Goal: Task Accomplishment & Management: Manage account settings

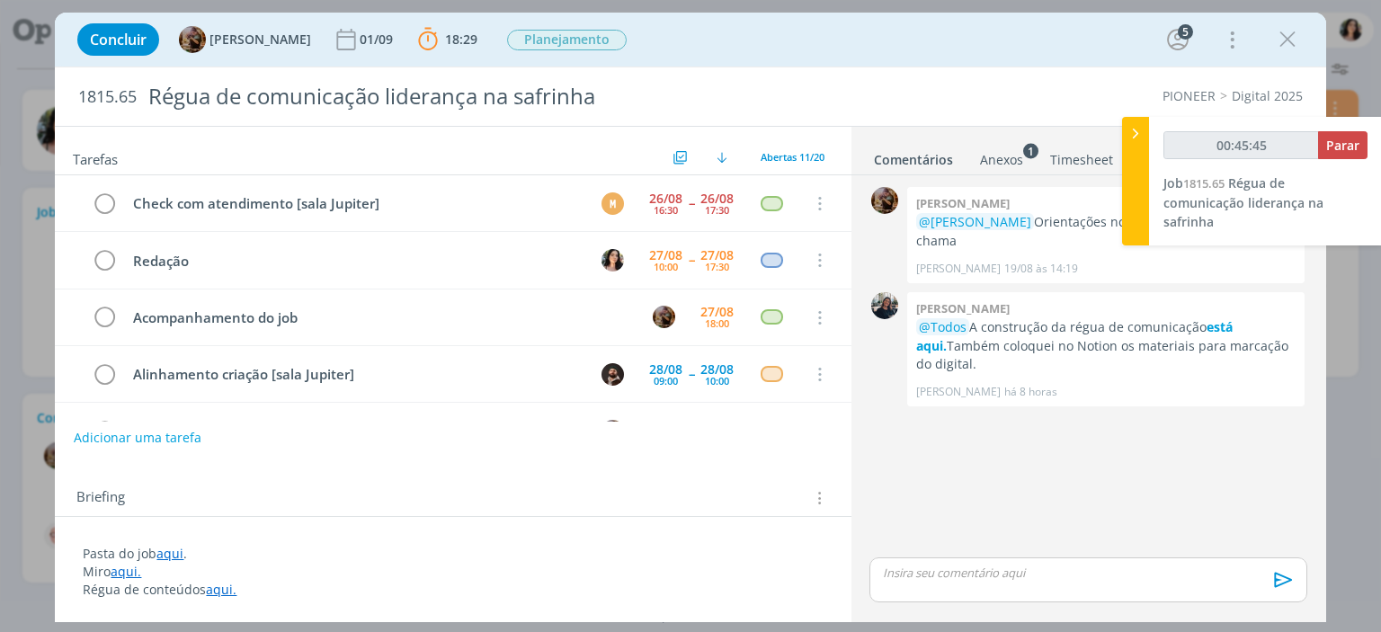
scroll to position [90, 0]
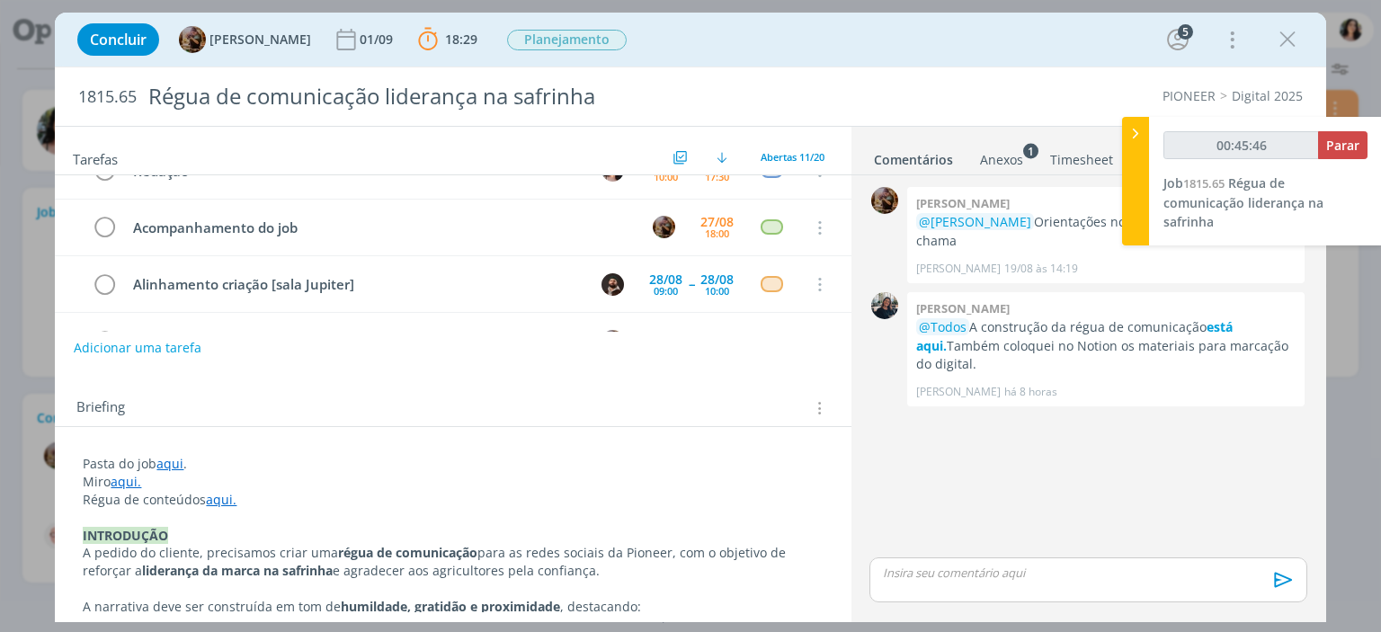
click at [163, 463] on link "aqui" at bounding box center [169, 463] width 27 height 17
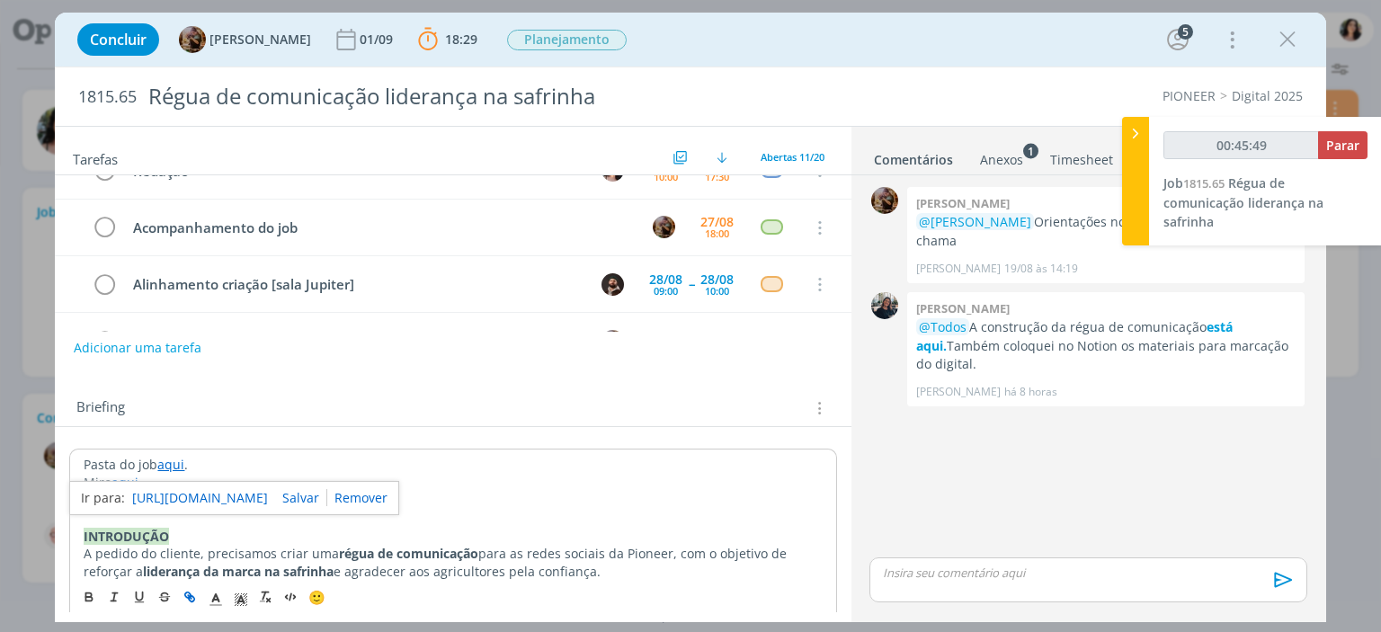
click at [173, 491] on link "https://sobeae.sharepoint.com/:f:/s/SOBEAE/EmaPmwOfjN5EqC1PA2ifvm0B3iSPx8IAjr9H…" at bounding box center [200, 497] width 136 height 23
click at [1002, 596] on div "dialog" at bounding box center [1088, 580] width 437 height 45
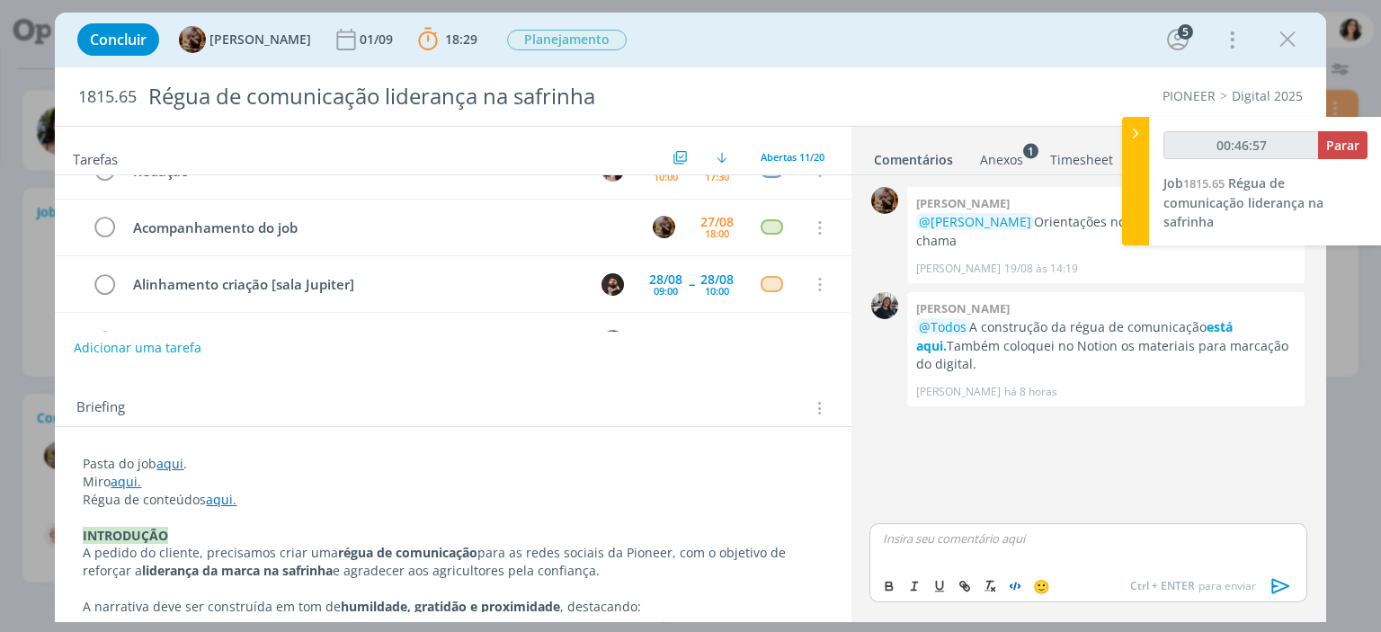
type input "00:46:58"
click at [1022, 549] on div "textos até novembro na pasta. faltam os dois conteúdos de dezembro." at bounding box center [1088, 545] width 437 height 45
click at [1028, 540] on p "textos até novembro na pasta. faltam os dois conteúdos de dezembro." at bounding box center [1088, 539] width 408 height 16
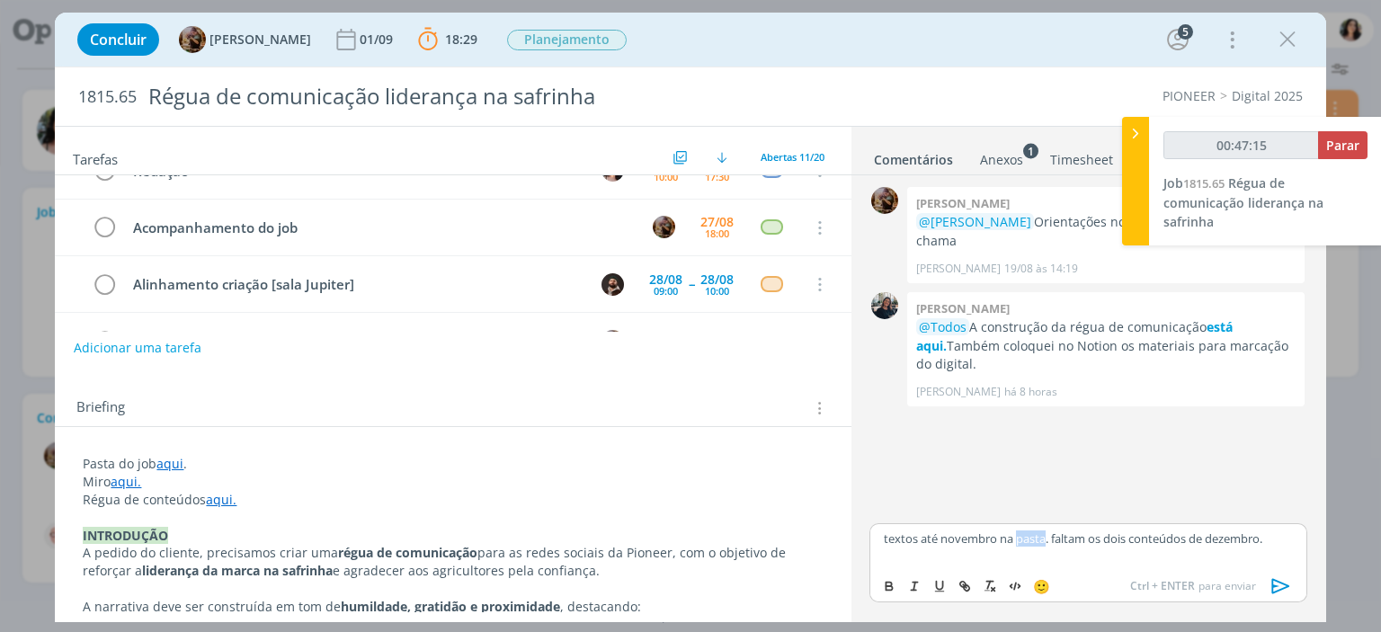
click at [1028, 540] on p "textos até novembro na pasta. faltam os dois conteúdos de dezembro." at bounding box center [1088, 539] width 408 height 16
click at [1026, 539] on p "textos até novembro na pasta. faltam os dois conteúdos de dezembro." at bounding box center [1088, 539] width 408 height 16
click at [1020, 540] on p "textos até novembro na pasta. faltam os dois conteúdos de dezembro." at bounding box center [1088, 539] width 408 height 16
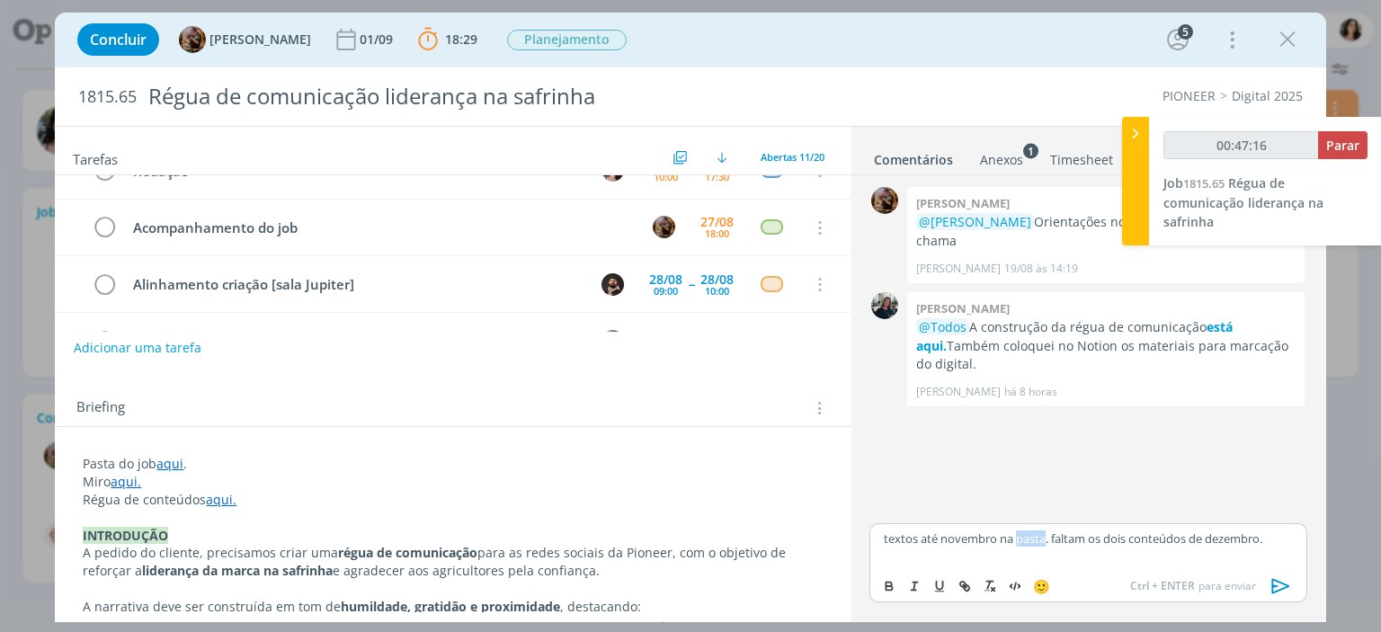
type input "00:47:17"
click at [973, 586] on button "dialog" at bounding box center [965, 587] width 25 height 22
type input "pasta"
type input "00:47:18"
paste input "https://sobeae.sharepoint.com/sites/SOBEAE/Documentos%20Compartilhados/Forms/Al…"
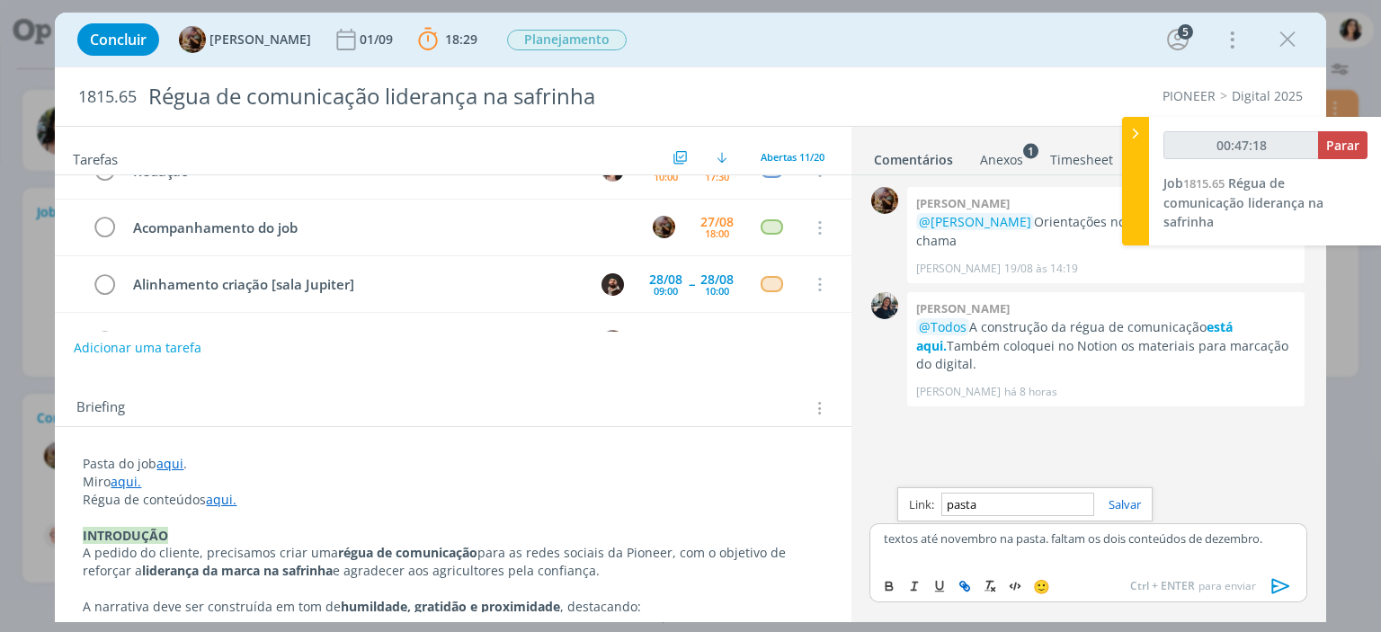
type input "https://sobeae.sharepoint.com/sites/SOBEAE/Documentos%20Compartilhados/Forms/Al…"
type input "00:47:19"
type input "https://sobeae.sharepoint.com/sites/SOBEAE/Documentos%20Compartilhados/Forms/Al…"
click at [1128, 506] on link "dialog" at bounding box center [1117, 504] width 47 height 16
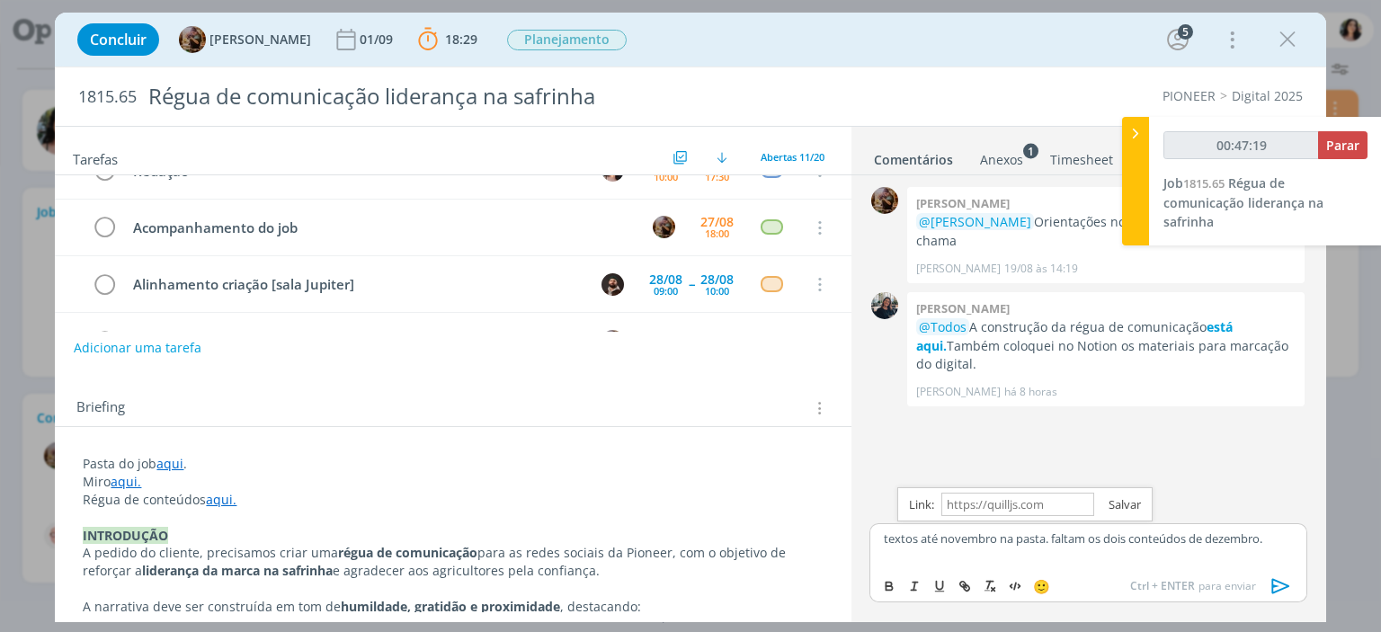
scroll to position [0, 0]
click at [886, 540] on p "textos até novembro na pasta . faltam os dois conteúdos de dezembro." at bounding box center [1088, 539] width 408 height 16
click at [884, 540] on p "textos até novembro na pasta . faltam os dois conteúdos de dezembro." at bounding box center [1088, 539] width 408 height 16
click at [942, 596] on span "[PERSON_NAME]" at bounding box center [981, 596] width 112 height 20
click at [1277, 586] on icon "dialog" at bounding box center [1281, 586] width 18 height 15
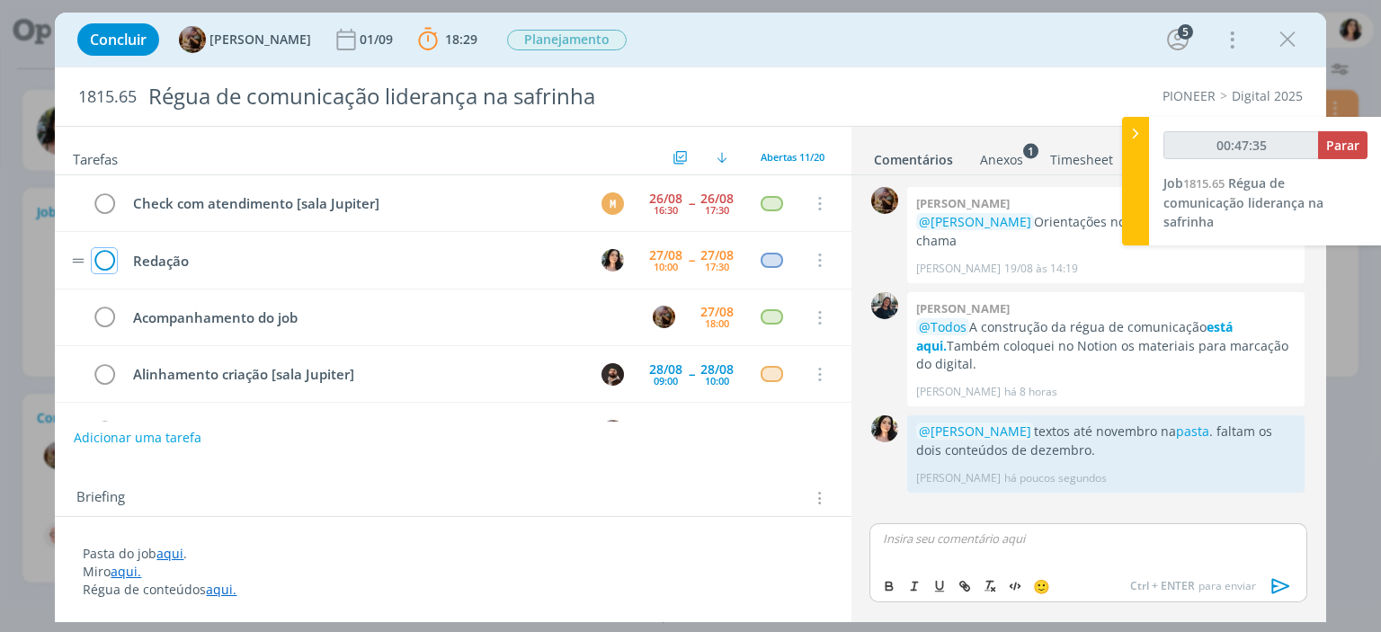
click at [114, 266] on icon "dialog" at bounding box center [104, 260] width 25 height 27
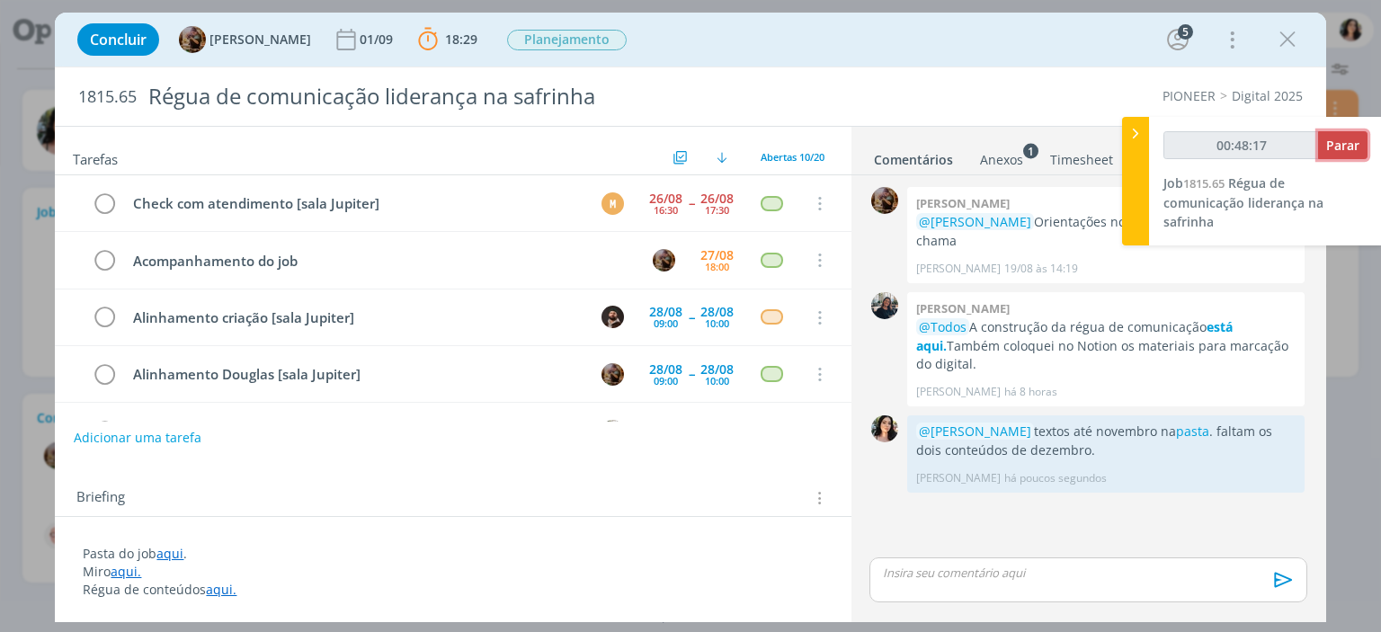
click at [1334, 151] on span "Parar" at bounding box center [1342, 145] width 33 height 17
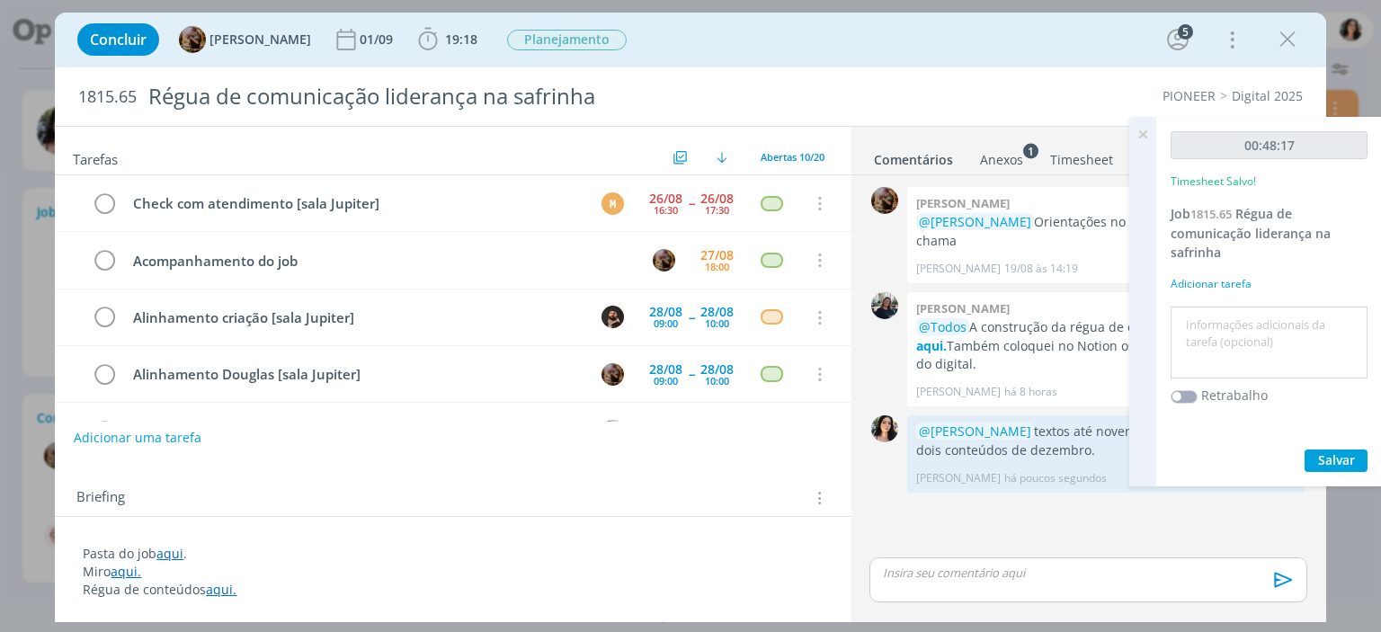
type input "00:49:00"
click at [1284, 333] on textarea at bounding box center [1269, 343] width 188 height 64
type textarea "Redação."
click at [1342, 451] on span "Salvar" at bounding box center [1336, 459] width 37 height 17
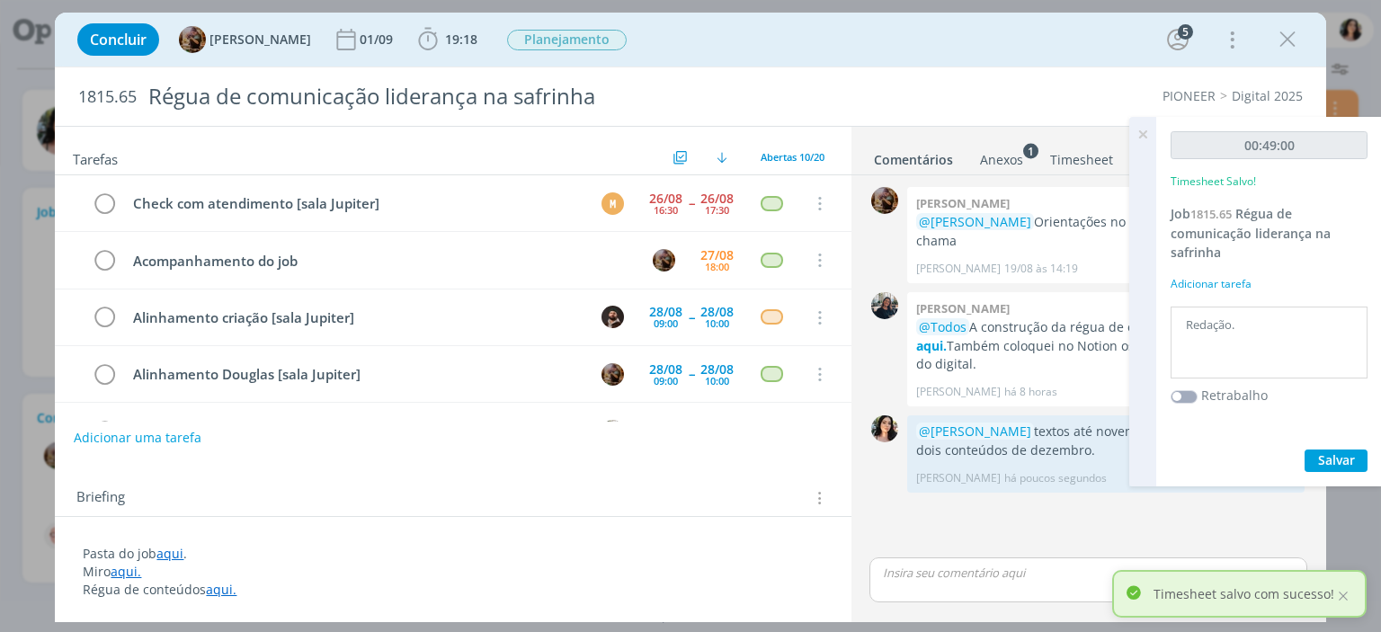
click at [1143, 138] on icon at bounding box center [1143, 134] width 32 height 35
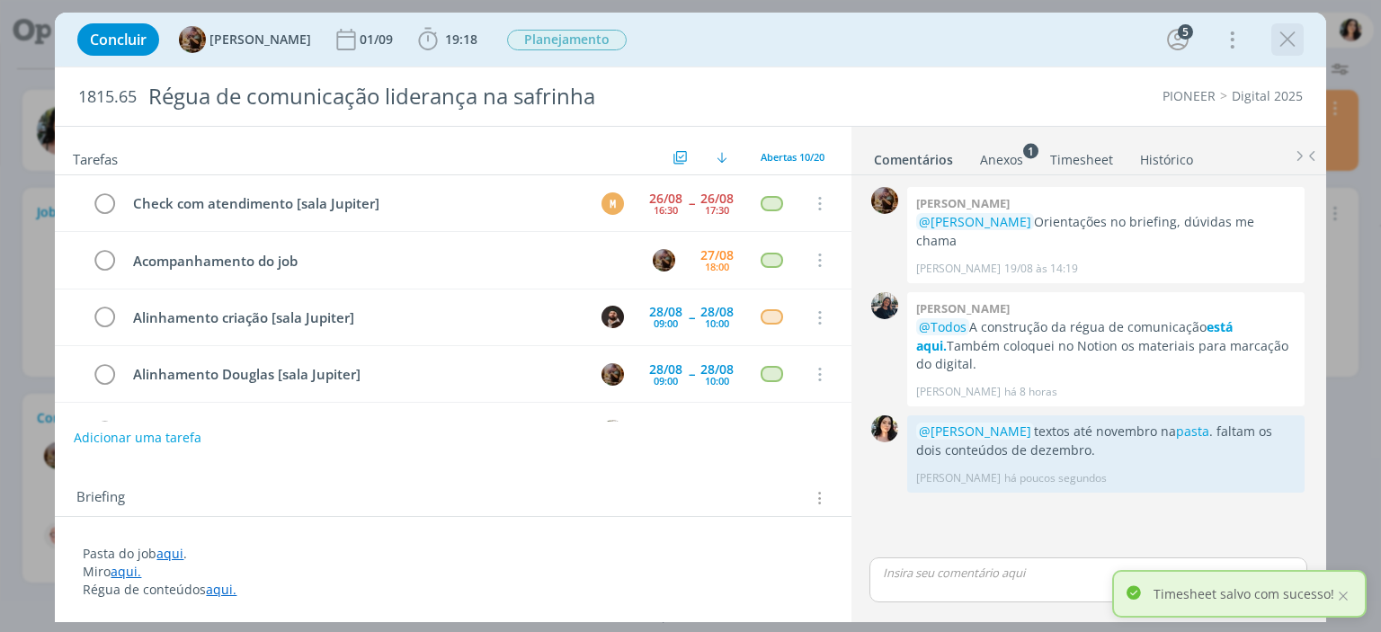
click at [1292, 43] on icon "dialog" at bounding box center [1287, 39] width 27 height 27
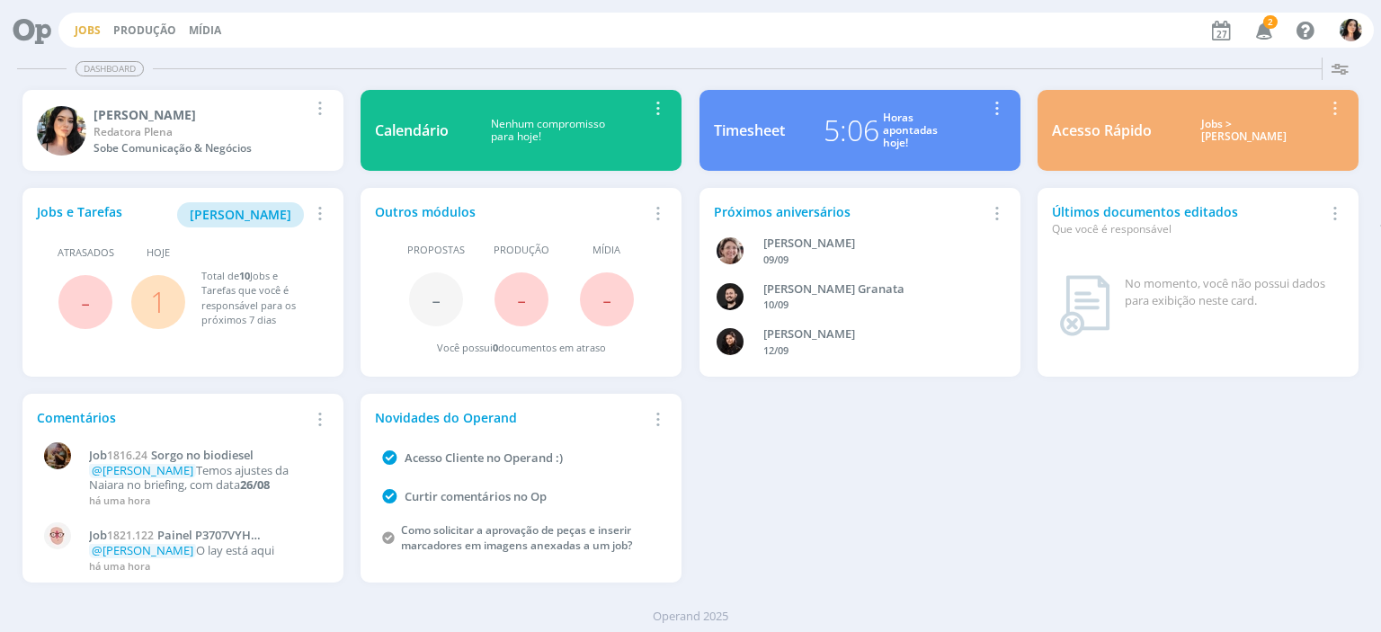
click at [94, 28] on link "Jobs" at bounding box center [88, 29] width 26 height 15
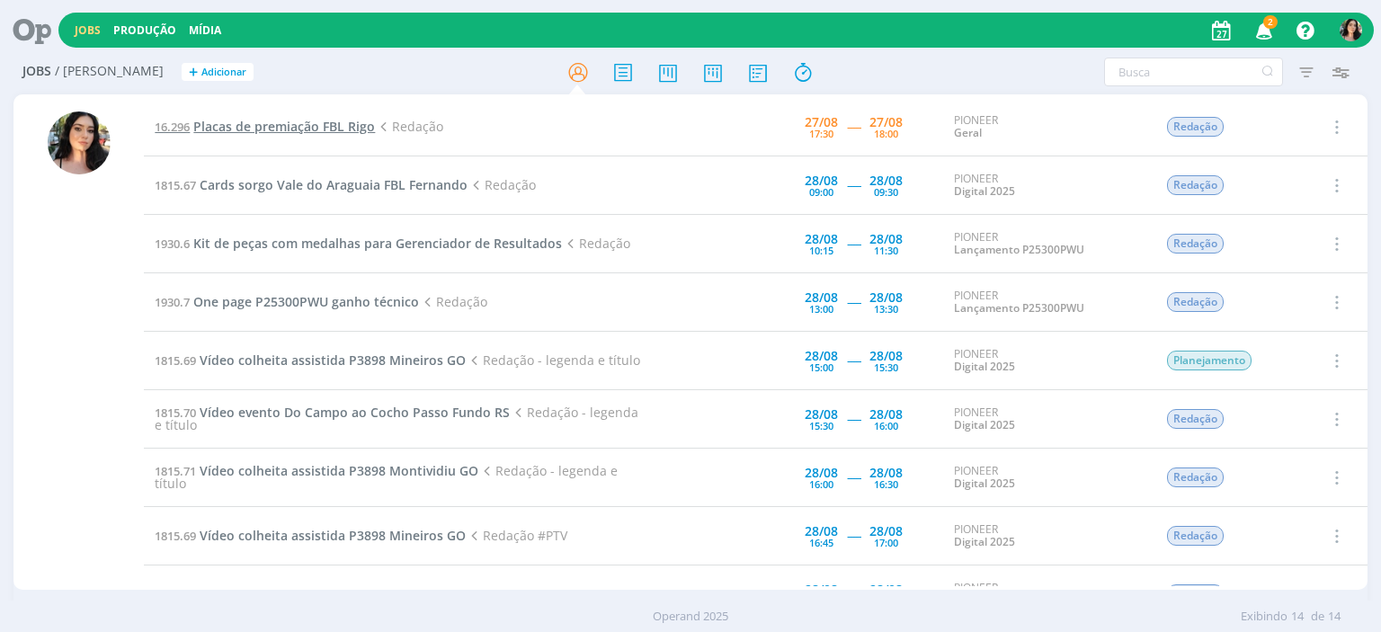
click at [340, 128] on span "Placas de premiação FBL Rigo" at bounding box center [284, 126] width 182 height 17
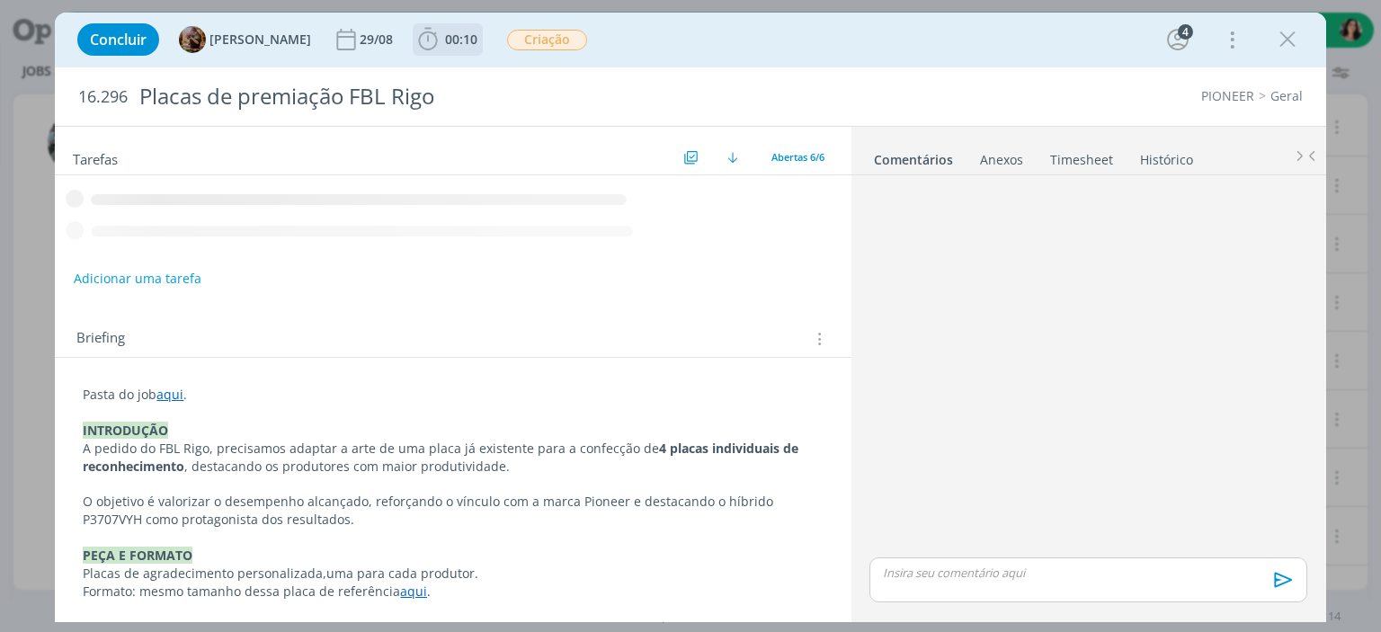
click at [458, 37] on b "00:10" at bounding box center [462, 39] width 40 height 13
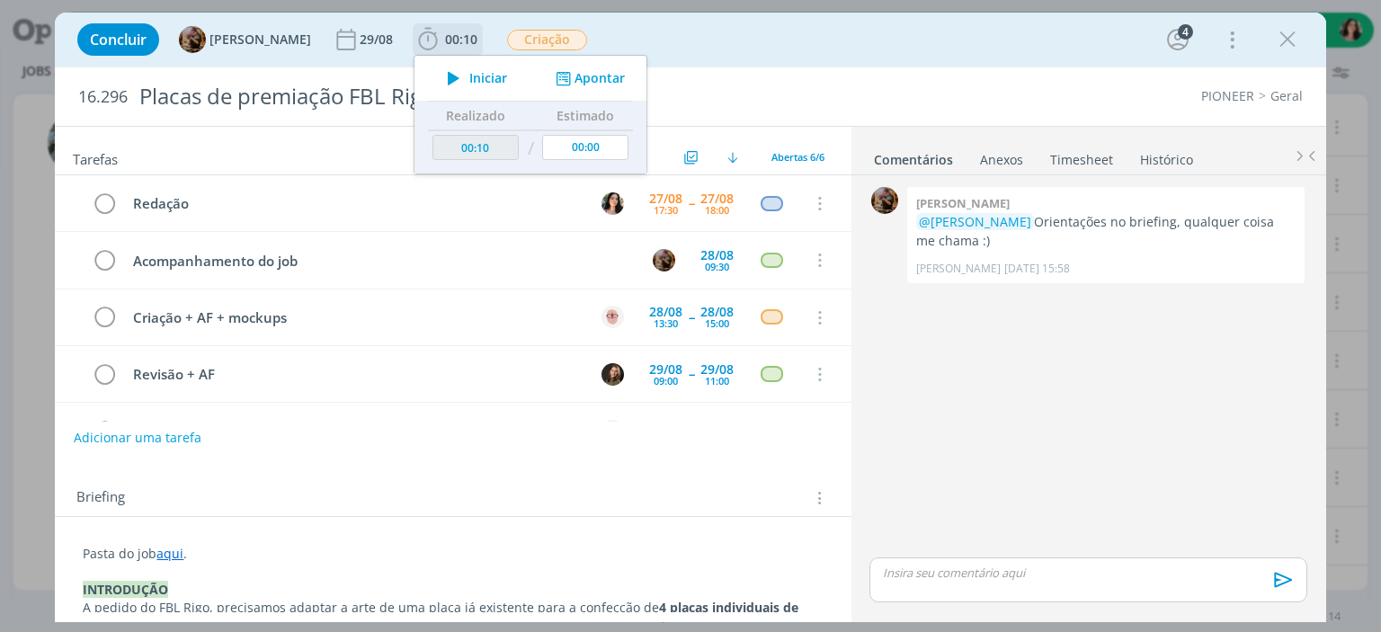
click at [469, 79] on icon "dialog" at bounding box center [453, 78] width 31 height 23
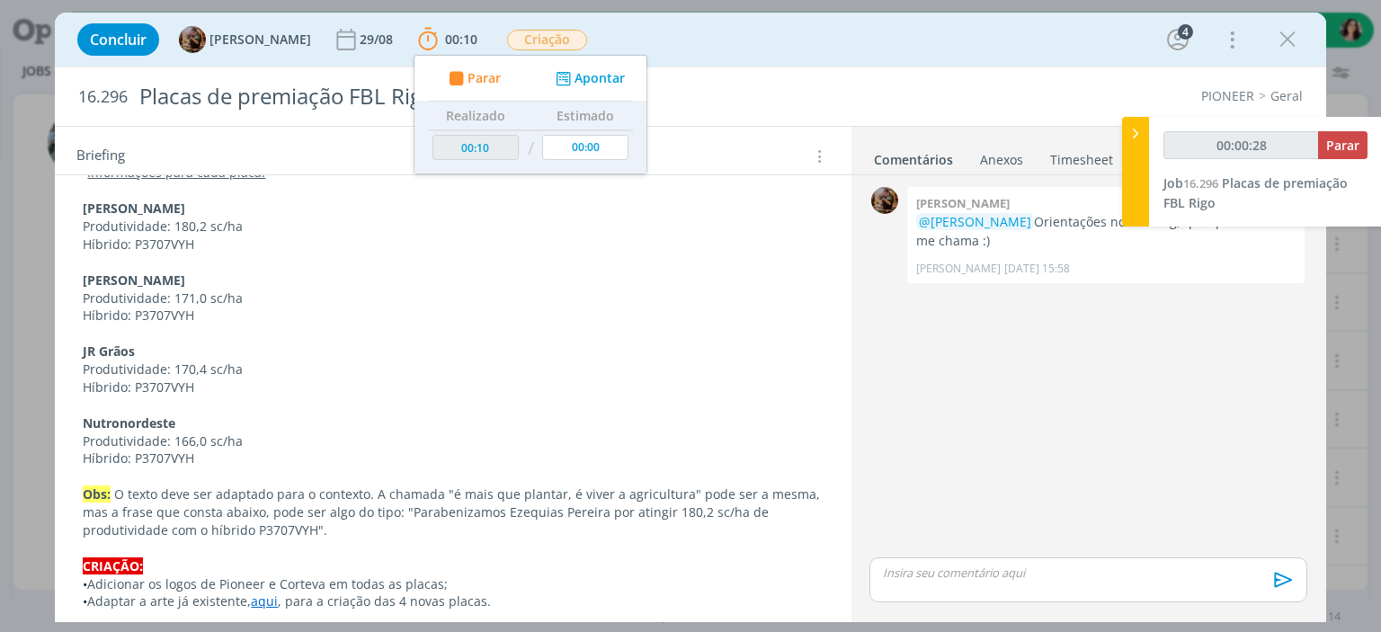
scroll to position [945, 0]
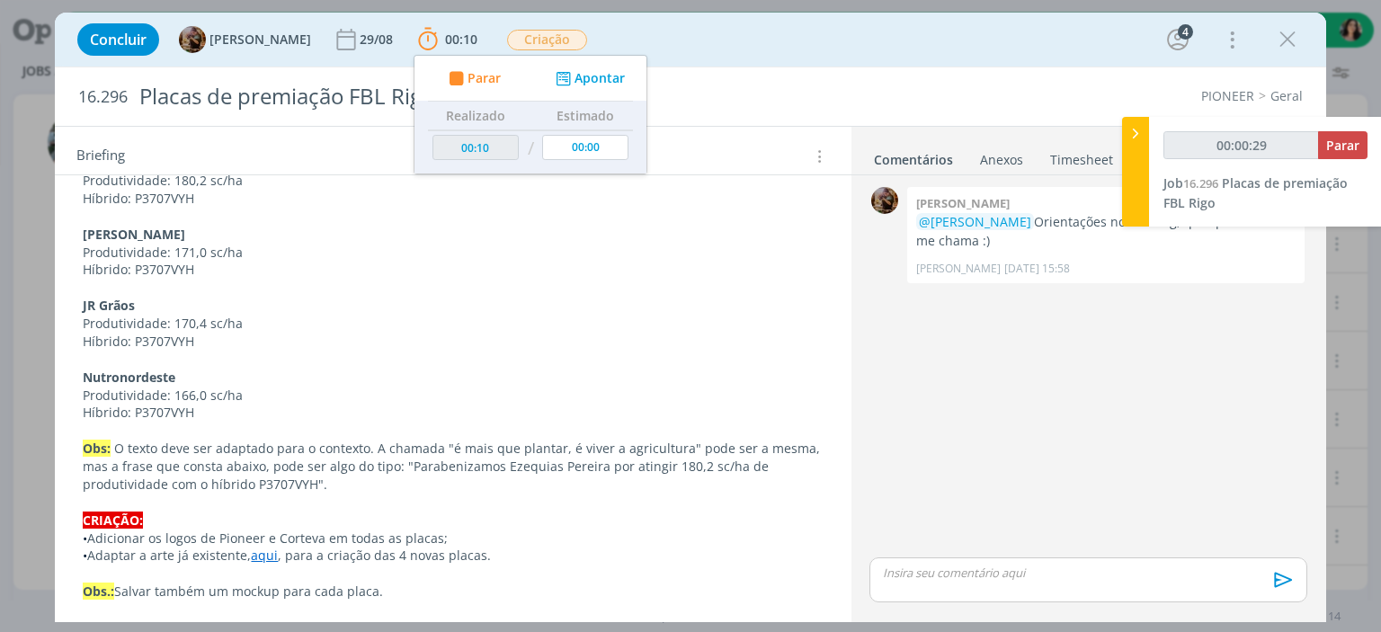
click at [266, 556] on link "aqui" at bounding box center [264, 555] width 27 height 17
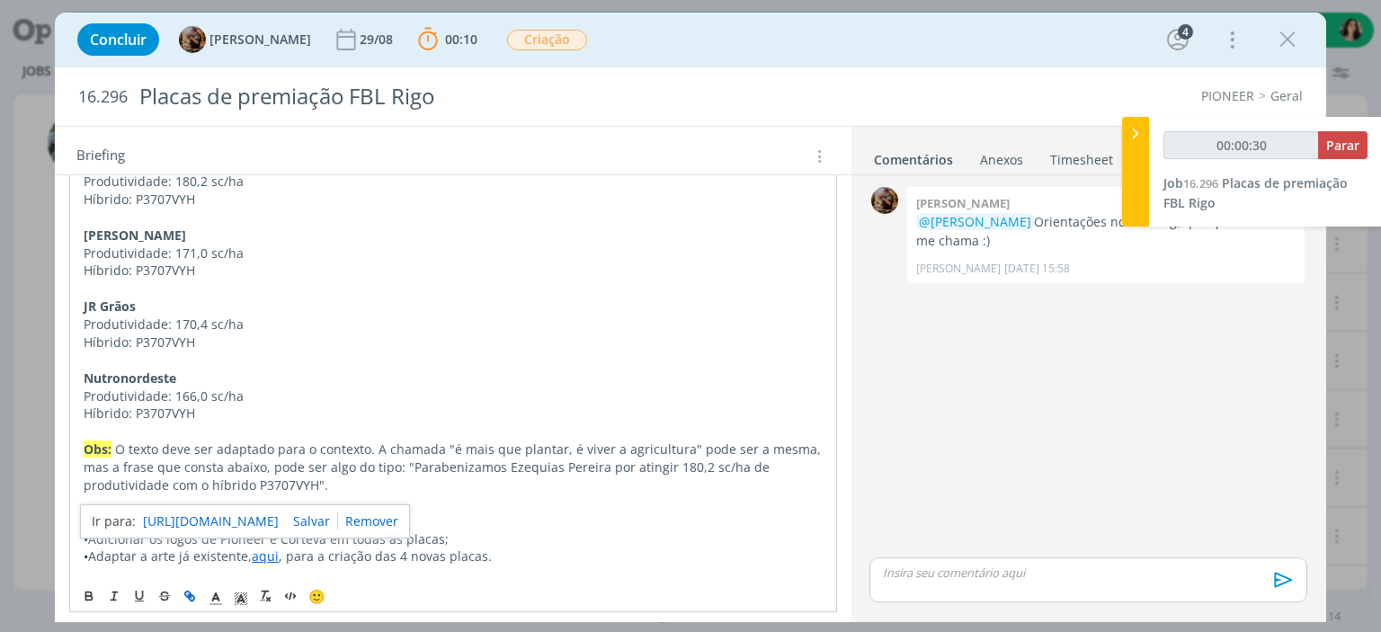
click at [256, 511] on link "https://sobeae.sharepoint.com/:f:/s/SOBEAE/EgodNIUPyNlFqua19S0LRJkBpHZfDBq8Fbv8…" at bounding box center [211, 521] width 136 height 23
drag, startPoint x: 79, startPoint y: 99, endPoint x: 143, endPoint y: 85, distance: 65.3
click at [143, 85] on h2 "16.296 Placas de premiação FBL Rigo" at bounding box center [431, 96] width 707 height 58
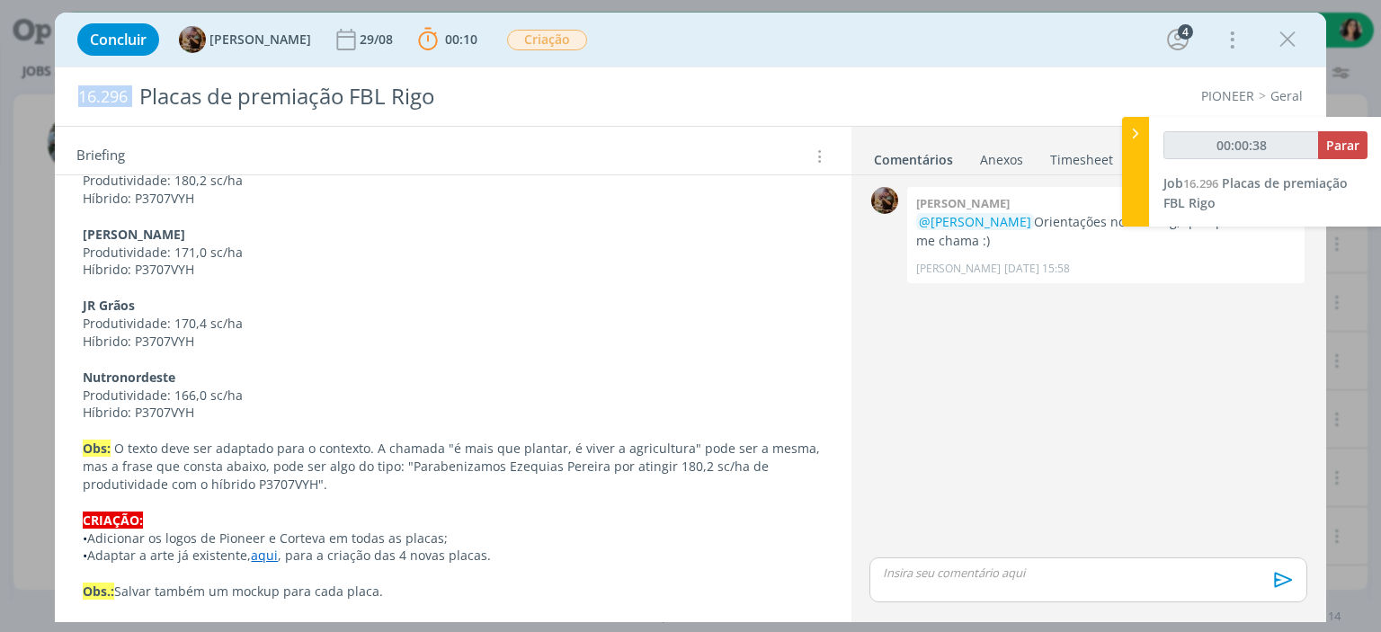
copy span "16.296"
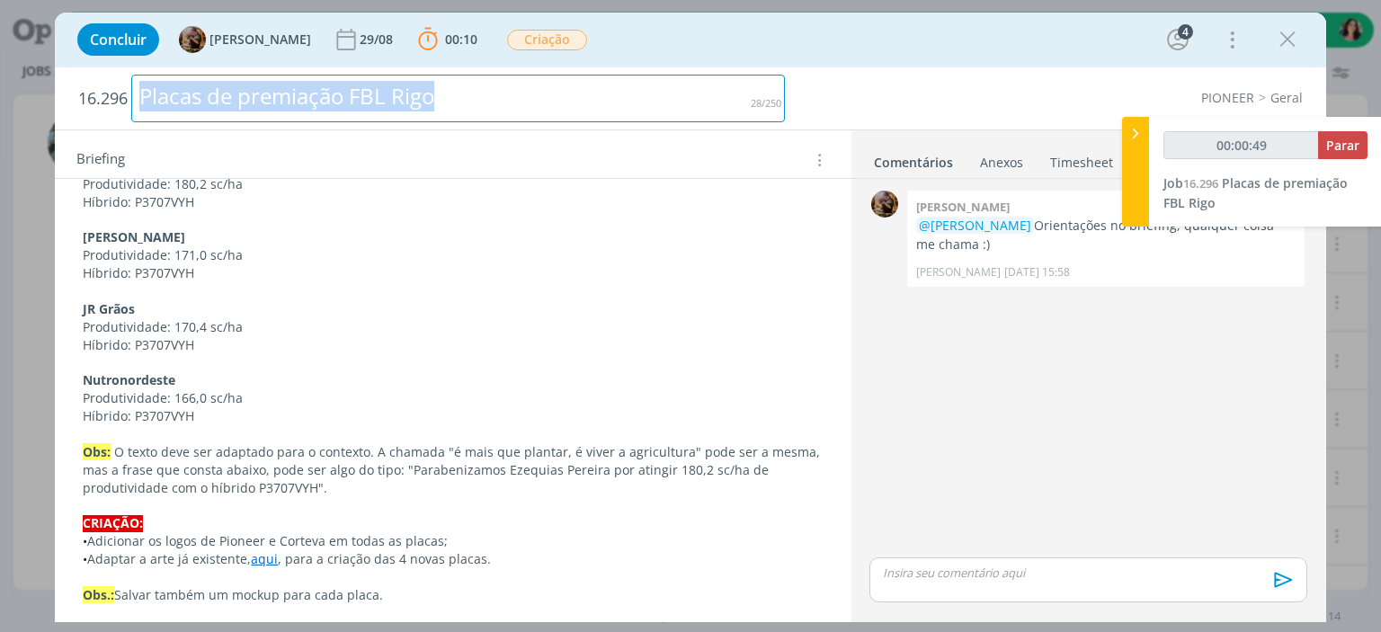
drag, startPoint x: 497, startPoint y: 104, endPoint x: 131, endPoint y: 85, distance: 366.5
click at [131, 85] on h2 "16.296 Placas de premiação FBL Rigo" at bounding box center [431, 98] width 707 height 62
copy div "Placas de premiação FBL Rigo"
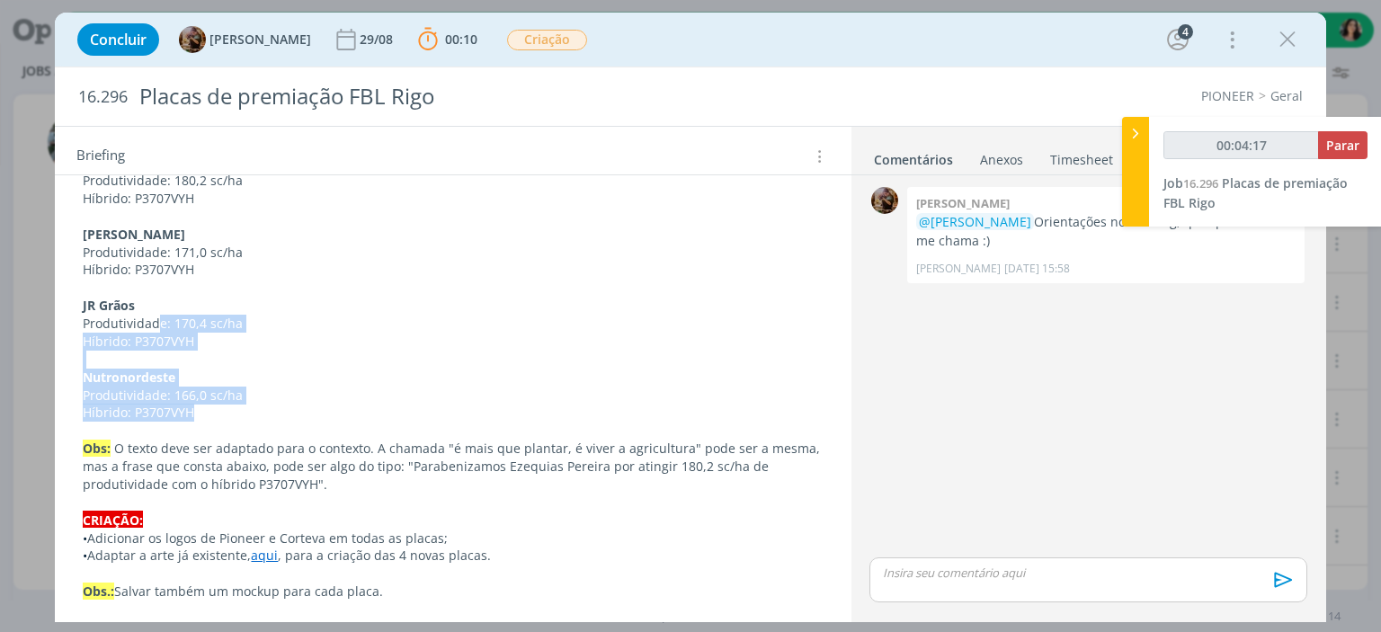
scroll to position [855, 0]
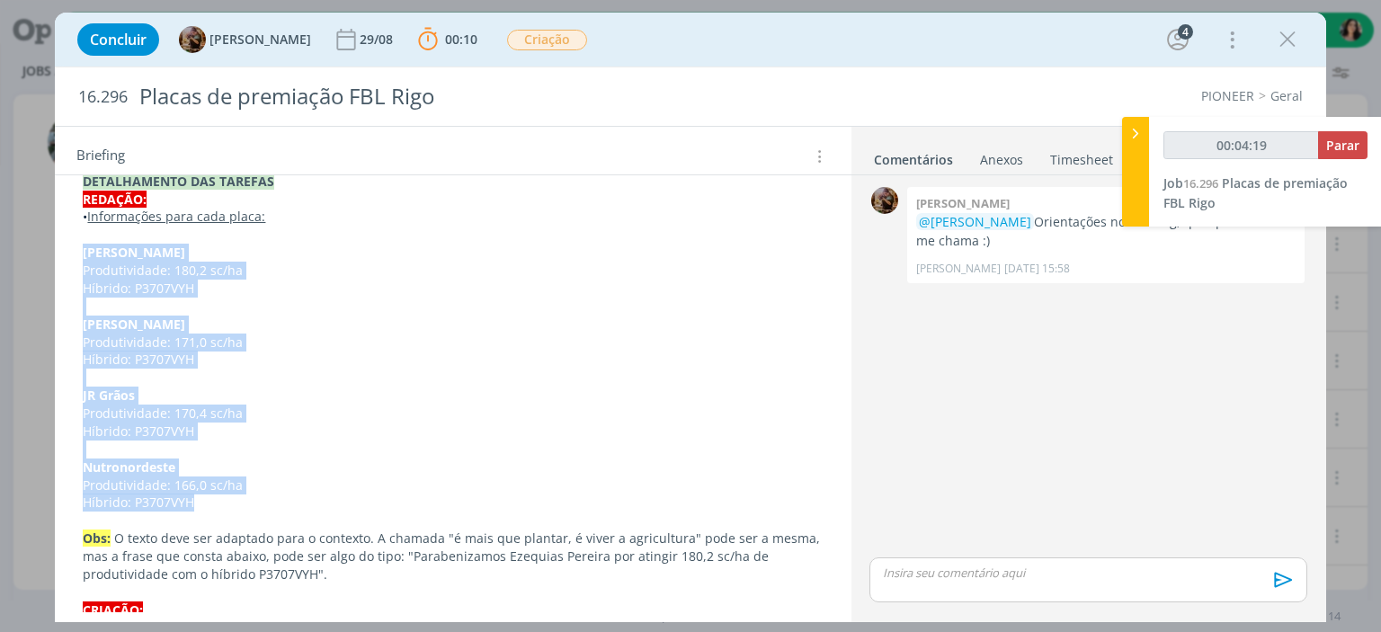
drag, startPoint x: 215, startPoint y: 410, endPoint x: 82, endPoint y: 255, distance: 204.0
click at [82, 255] on div "Pasta do job aqui . INTRODUÇÃO A pedido do FBL Rigo, precisamos adaptar a arte …" at bounding box center [452, 189] width 767 height 1013
copy div "Ezequias Pereira Produtividade: 180,2 sc/ha Híbrido: P3707VYH Paulo Fabricante …"
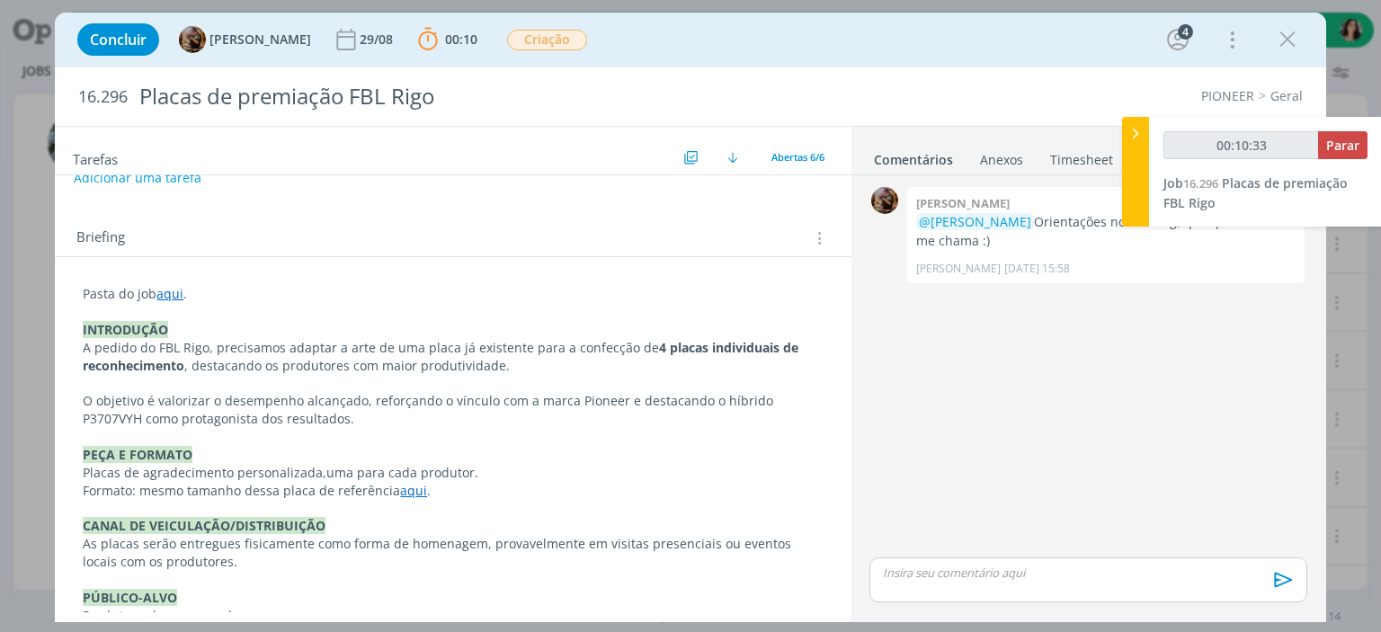
scroll to position [80, 0]
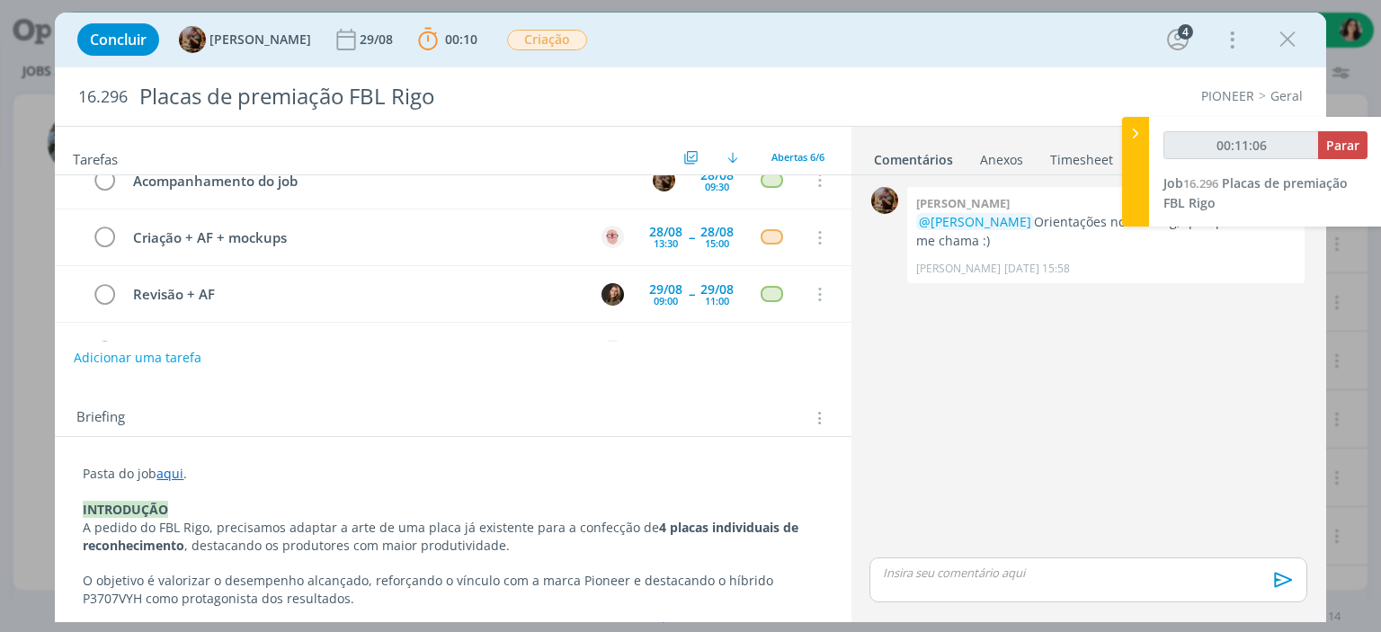
drag, startPoint x: 891, startPoint y: 49, endPoint x: 827, endPoint y: 54, distance: 64.0
click at [891, 49] on div "Concluir [PERSON_NAME] [DATE] 00:10 Parar Apontar Data * [DATE] Horas * 00:00 T…" at bounding box center [690, 39] width 1244 height 43
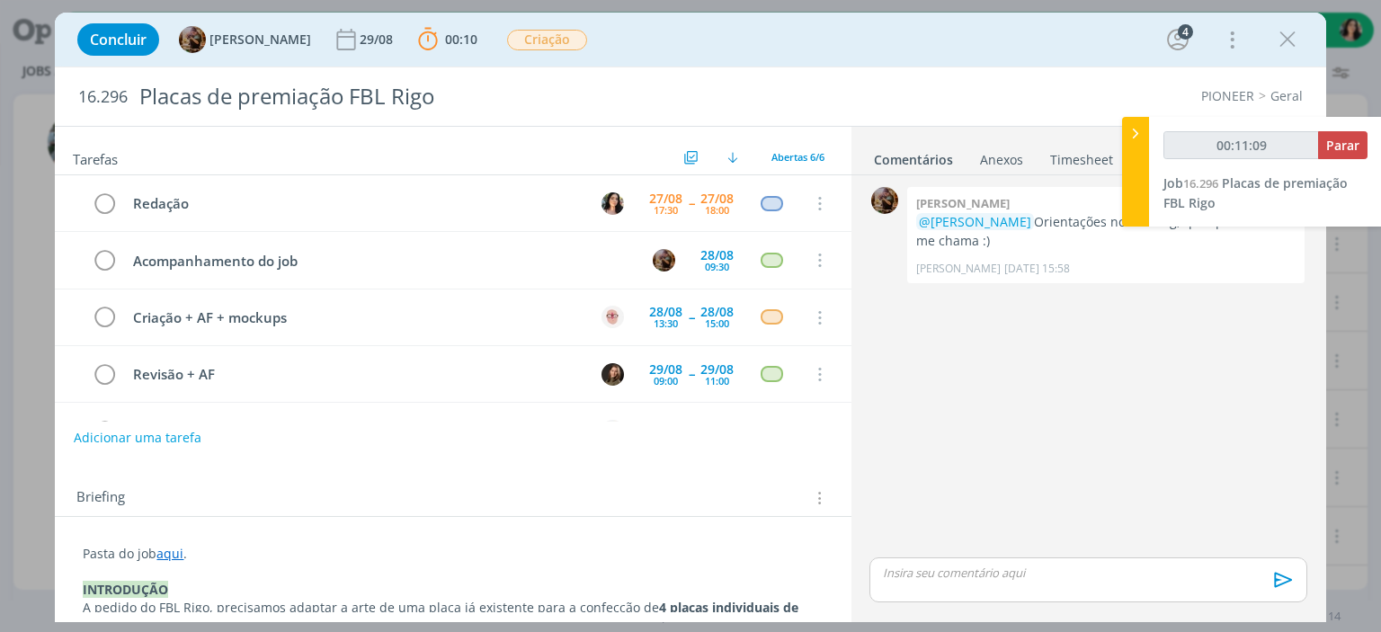
click at [174, 556] on link "aqui" at bounding box center [169, 553] width 27 height 17
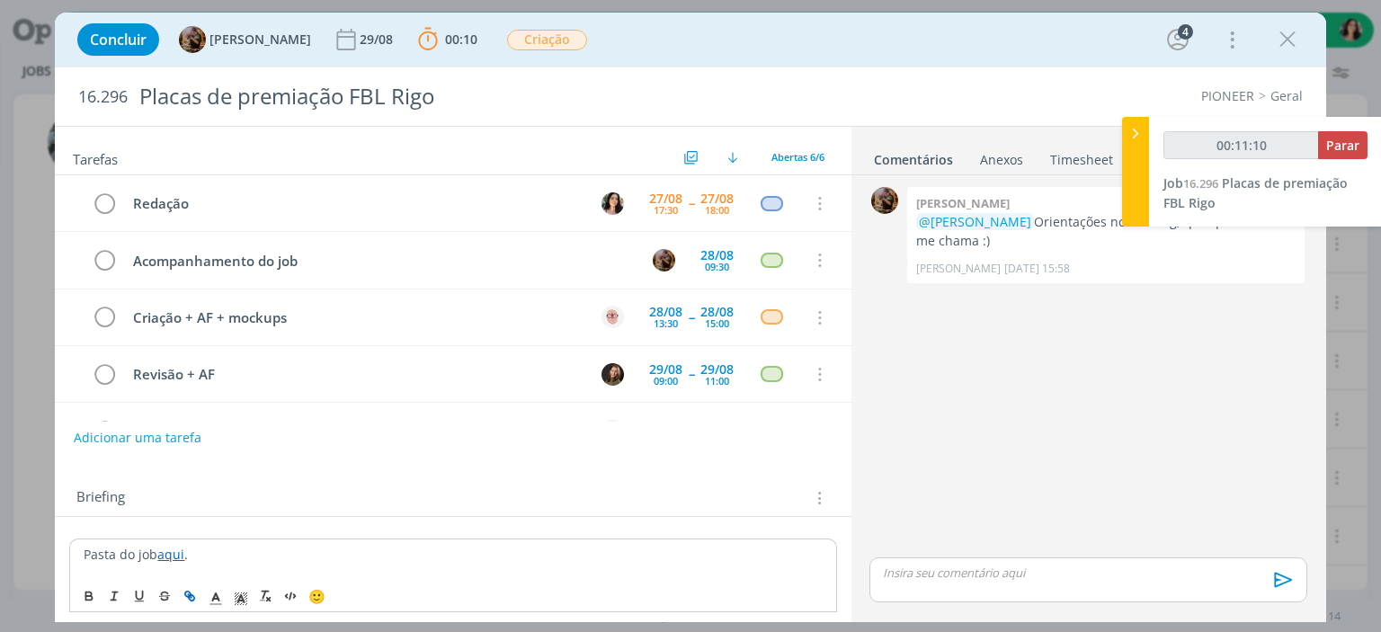
scroll to position [90, 0]
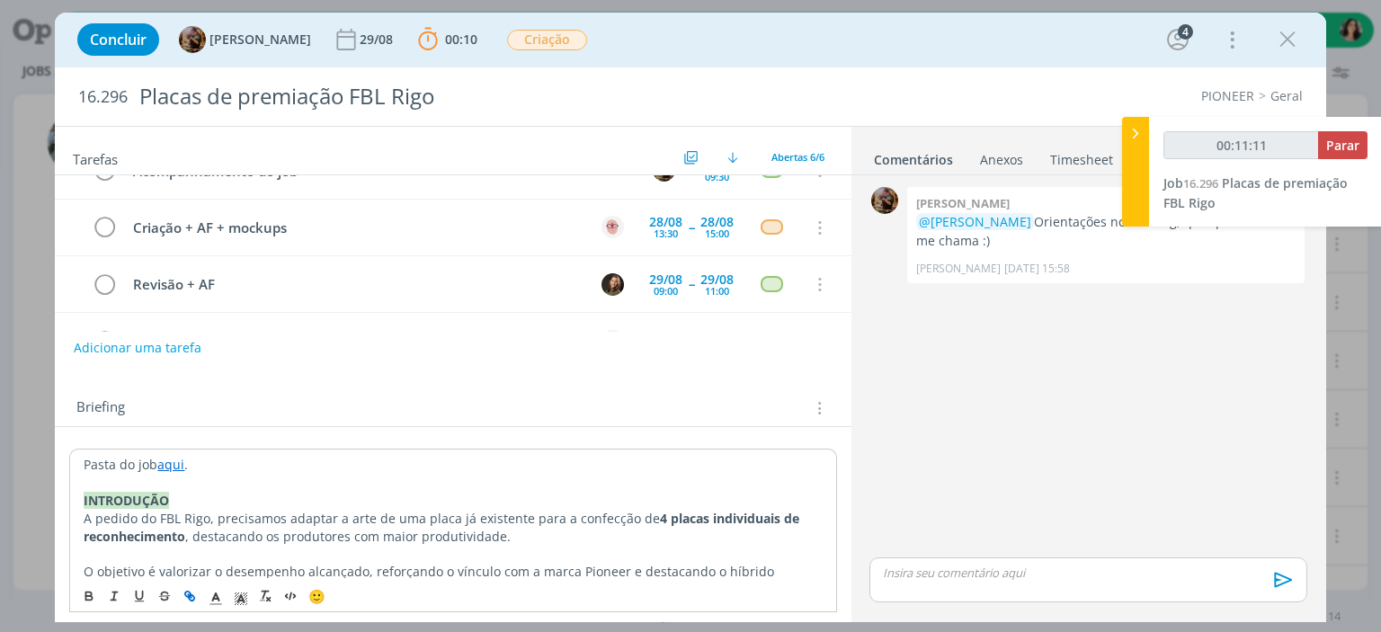
click at [226, 500] on p "INTRODUÇÃO" at bounding box center [453, 501] width 738 height 18
click at [167, 463] on link "aqui" at bounding box center [170, 464] width 27 height 17
click at [143, 497] on link "https://sobeae.sharepoint.com/:f:/s/SOBEAE/EhL3g7wtt_5GpK7oemniOpIBaDZm5t9-_ygk…" at bounding box center [200, 498] width 136 height 23
type input "00:11:21"
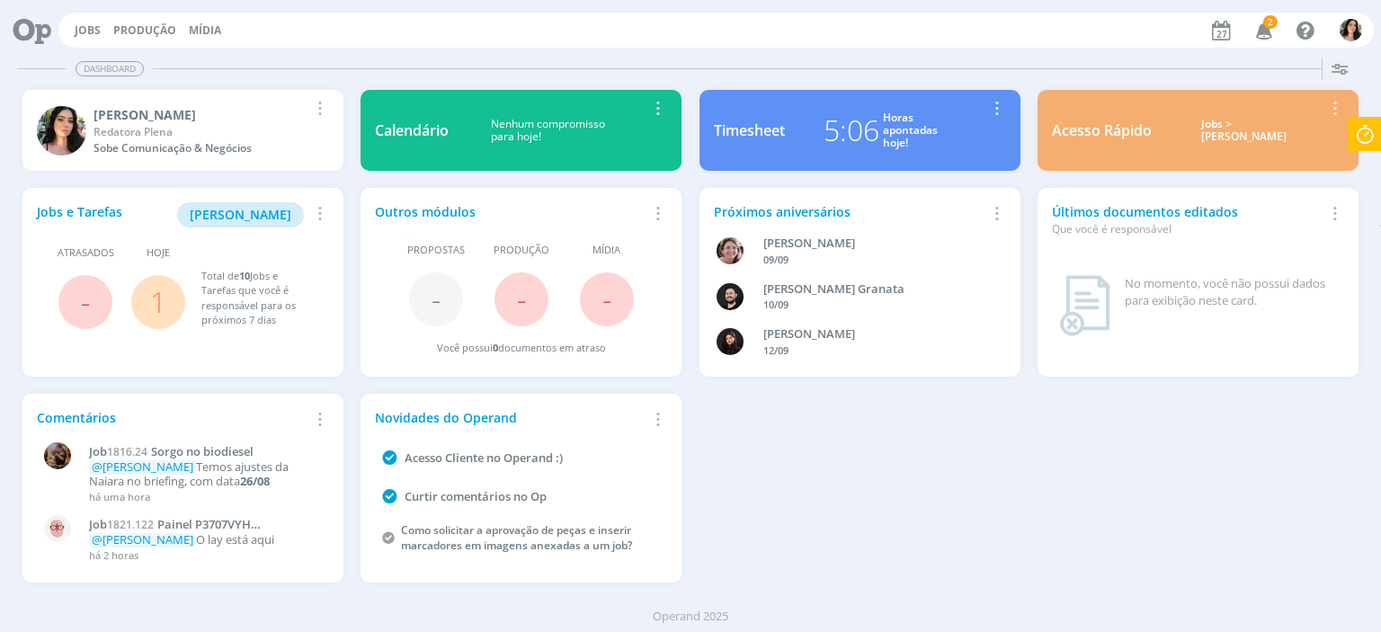
click at [1355, 137] on icon at bounding box center [1365, 134] width 32 height 35
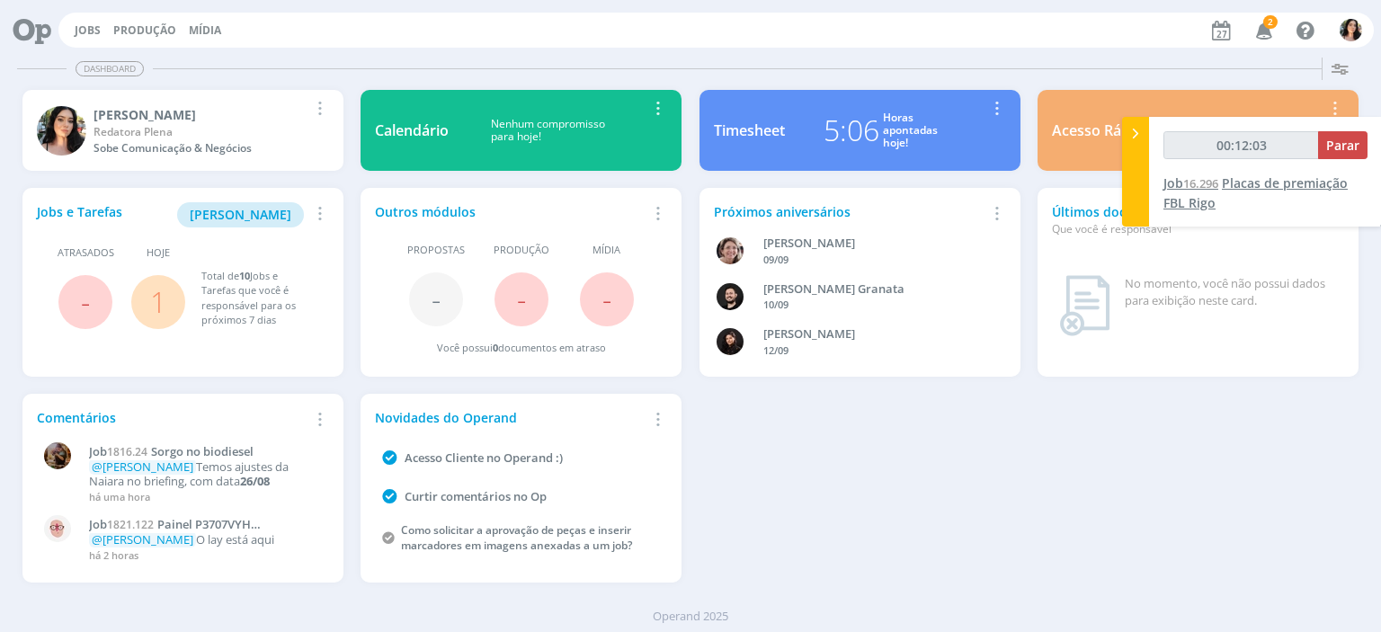
click at [1186, 199] on span "Placas de premiação FBL Rigo" at bounding box center [1256, 192] width 184 height 37
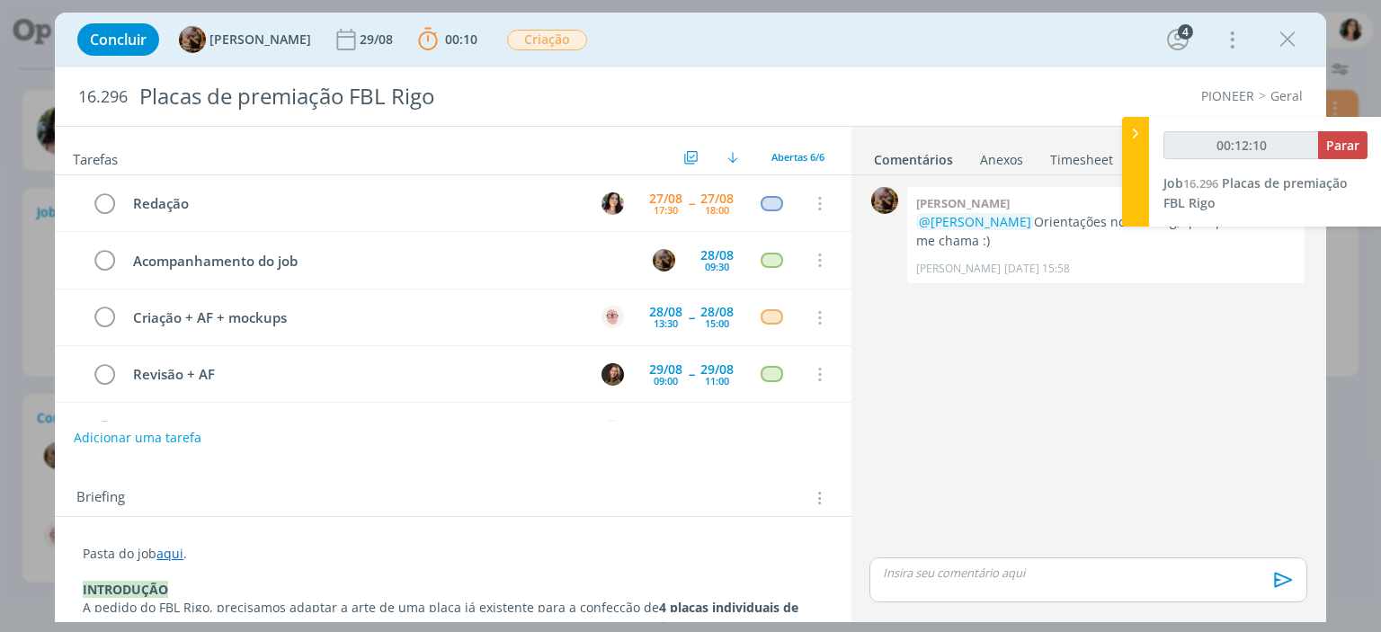
click at [964, 567] on p "dialog" at bounding box center [1088, 573] width 408 height 16
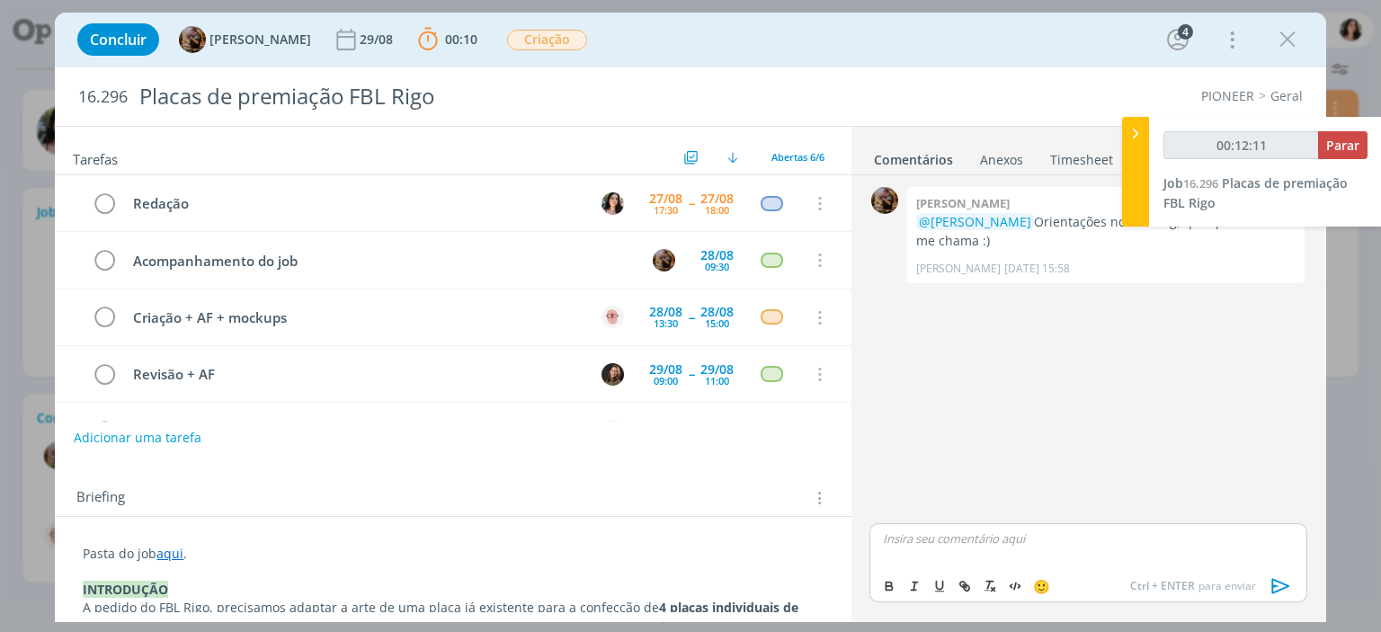
type input "00:12:12"
click at [960, 592] on span "[PERSON_NAME]" at bounding box center [981, 597] width 112 height 20
click at [1177, 564] on div "﻿ @ [PERSON_NAME] ﻿ coloquei o espaço pras cidades pra manter o padrão, se não …" at bounding box center [1088, 545] width 437 height 47
click at [1183, 560] on p "﻿ @ [PERSON_NAME] ﻿ coloquei o espaço pras cidades pra manter o padrão, se não …" at bounding box center [1088, 545] width 408 height 33
click at [1176, 559] on p "﻿ @ [PERSON_NAME] ﻿ coloquei o espaço pras cidades pra manter o padrão, se não …" at bounding box center [1088, 545] width 408 height 33
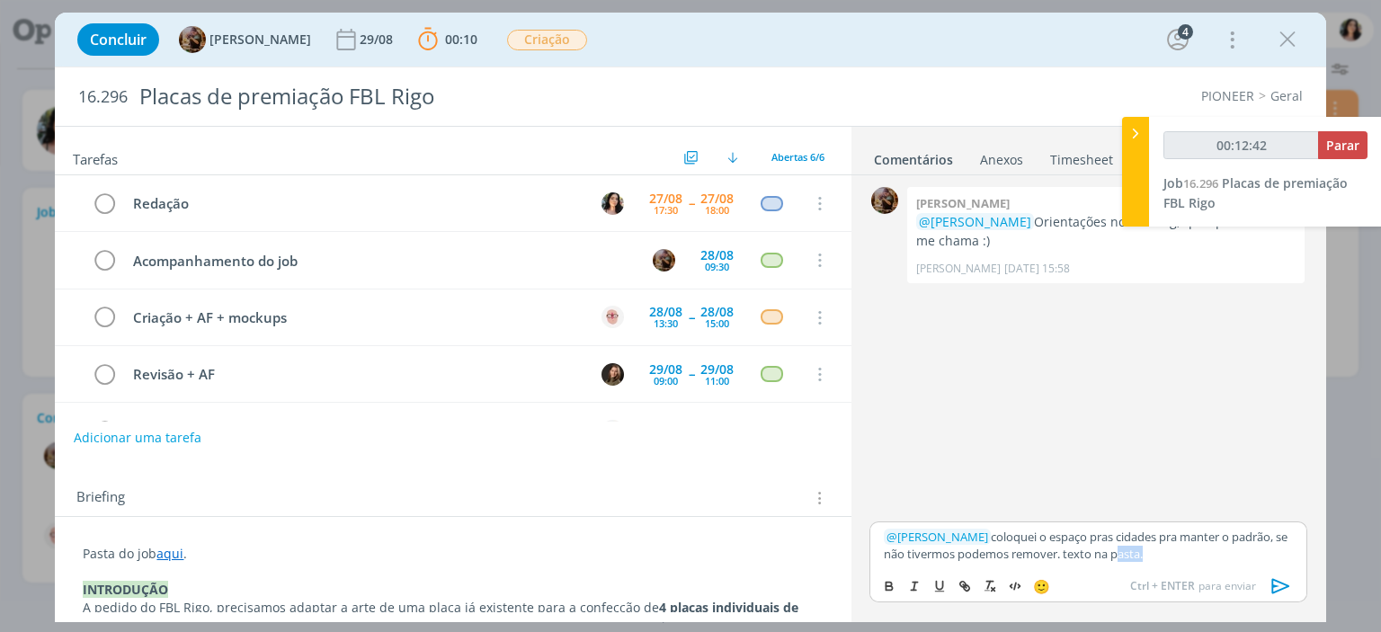
click at [1176, 559] on p "﻿ @ [PERSON_NAME] ﻿ coloquei o espaço pras cidades pra manter o padrão, se não …" at bounding box center [1088, 545] width 408 height 33
type input "00:12:43"
click at [960, 585] on icon "dialog" at bounding box center [962, 584] width 5 height 5
type input "pasta"
type input "00:12:44"
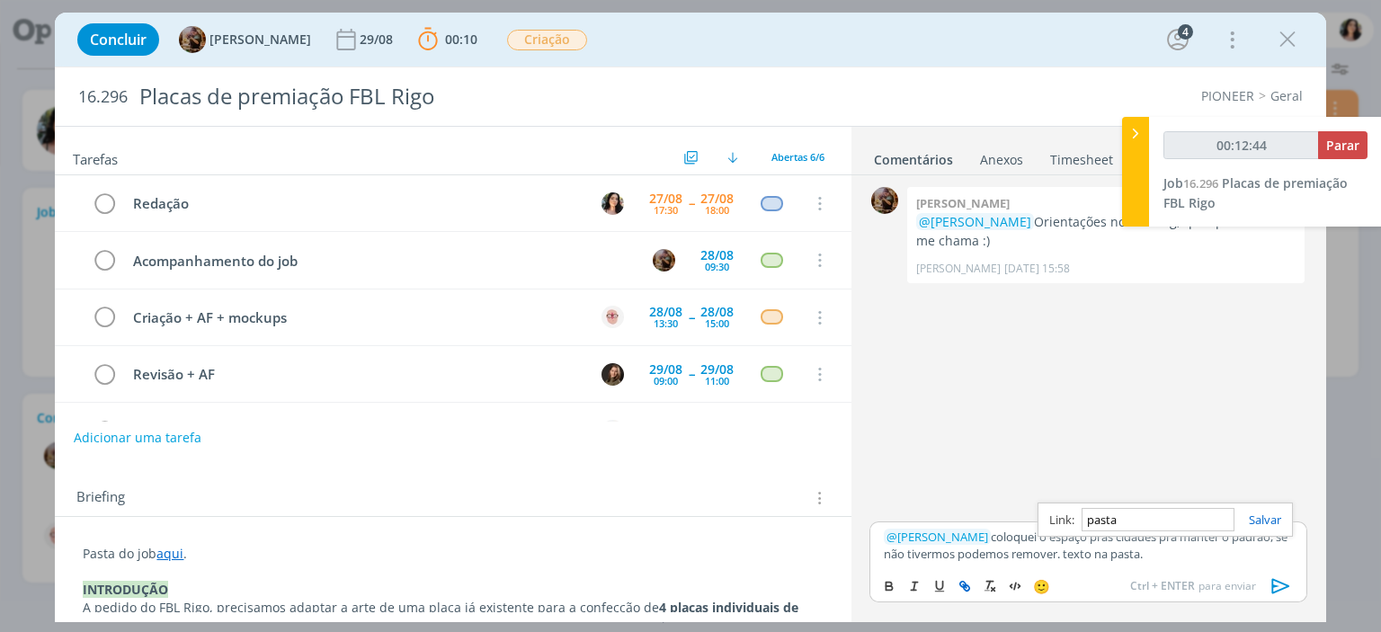
paste input "[URL][DOMAIN_NAME]"
type input "[URL][DOMAIN_NAME]"
type input "00:12:45"
type input "[URL][DOMAIN_NAME]"
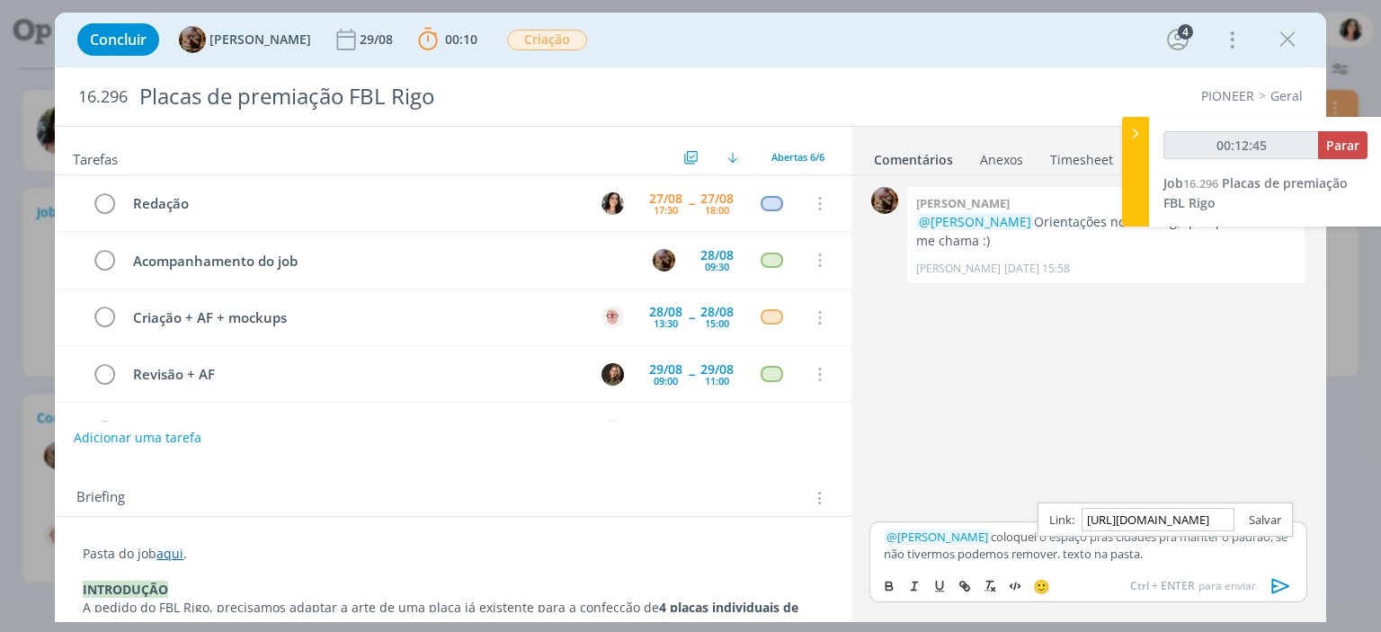
click at [1261, 513] on link "dialog" at bounding box center [1258, 520] width 47 height 16
click at [1288, 585] on icon "dialog" at bounding box center [1281, 586] width 18 height 15
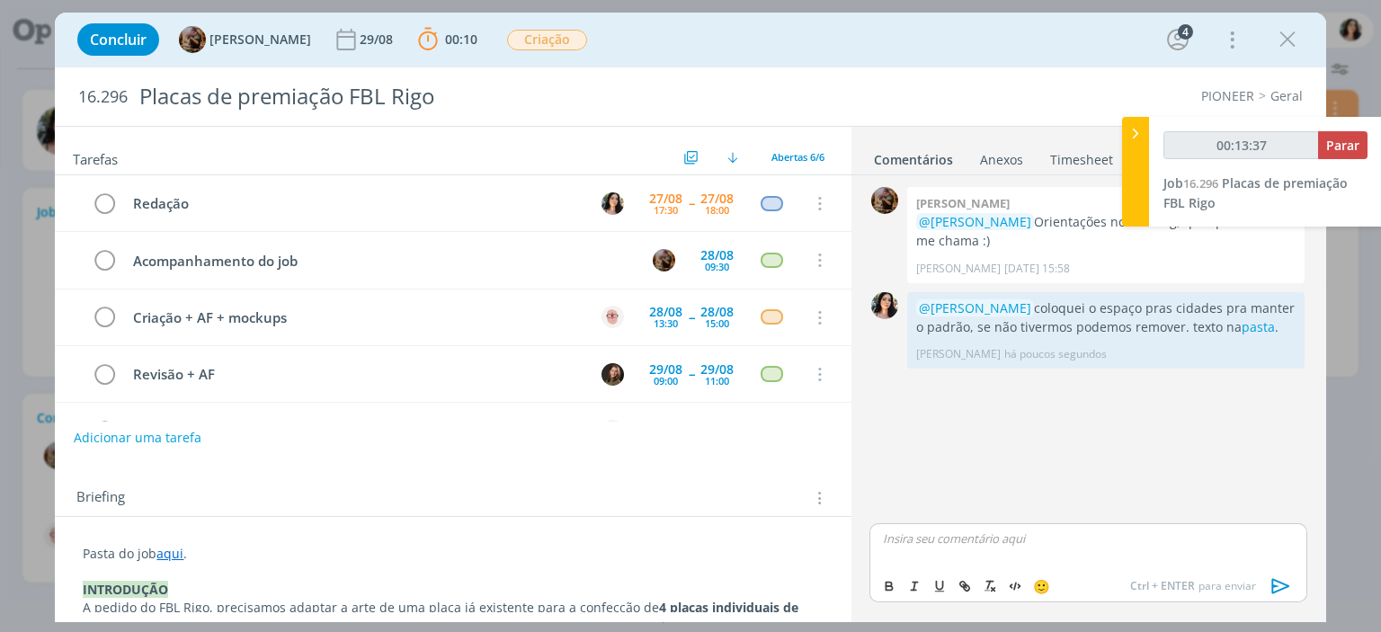
click at [1230, 64] on div "Concluir [PERSON_NAME] [DATE] 00:10 Parar Apontar Data * [DATE] Horas * 00:00 T…" at bounding box center [690, 40] width 1271 height 54
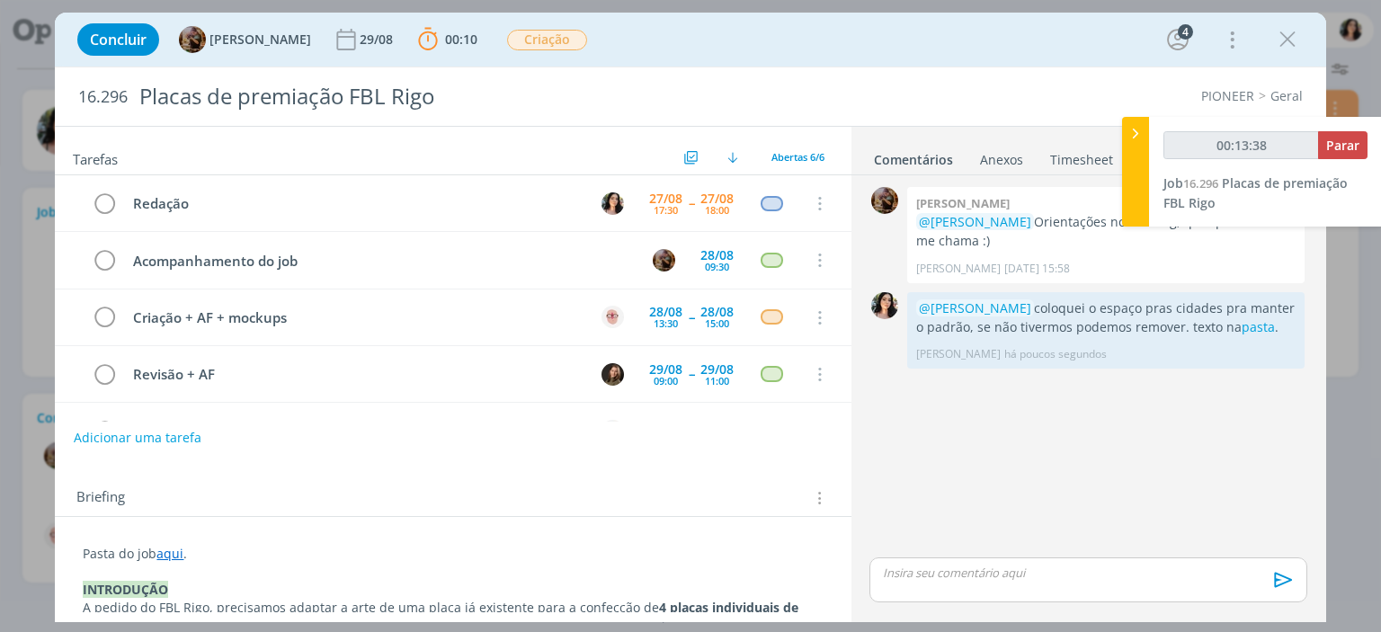
type input "00:13:39"
click at [1345, 147] on span "Parar" at bounding box center [1342, 145] width 33 height 17
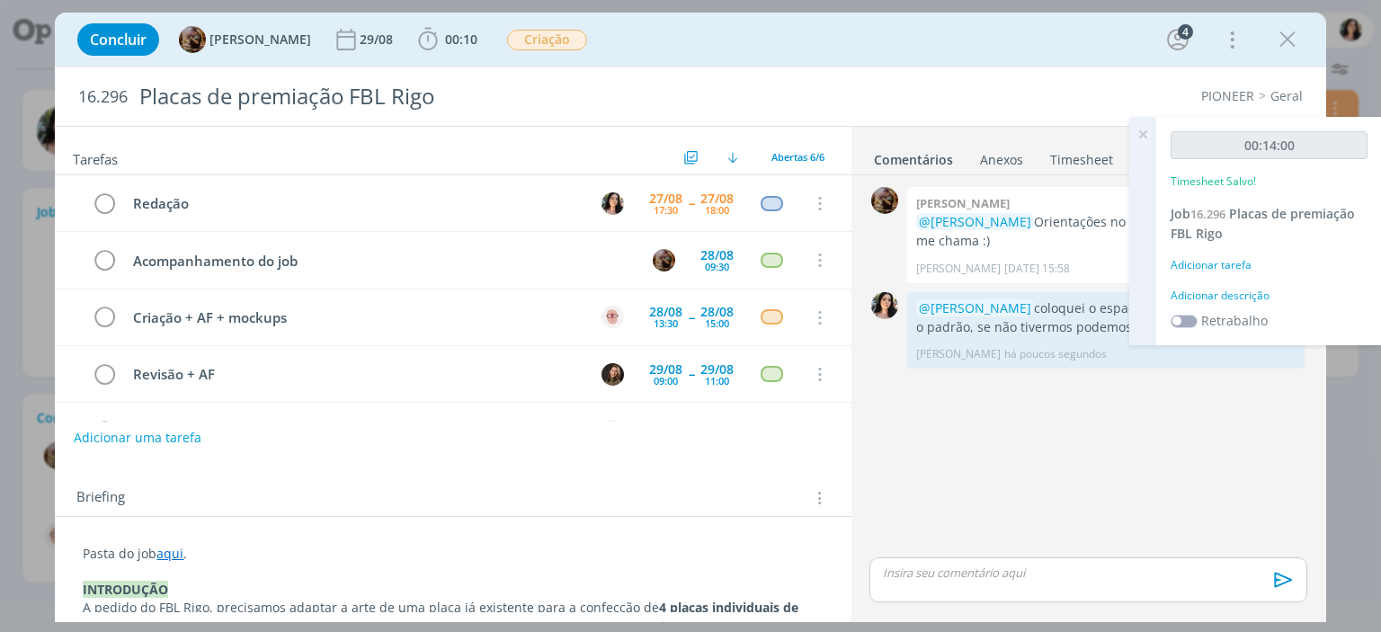
click at [1223, 298] on div "Adicionar descrição" at bounding box center [1269, 296] width 197 height 16
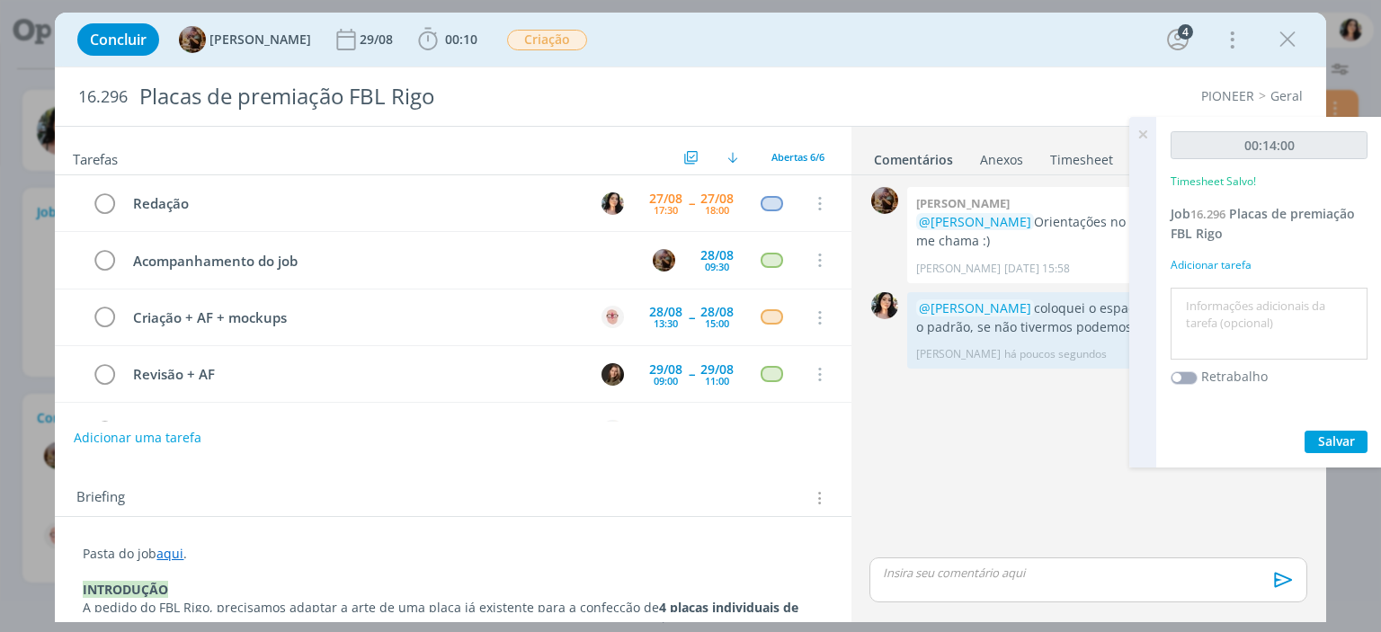
click at [1229, 317] on textarea at bounding box center [1269, 324] width 188 height 64
type textarea "Redação."
click at [1350, 437] on span "Salvar" at bounding box center [1336, 441] width 37 height 17
